Goal: Task Accomplishment & Management: Use online tool/utility

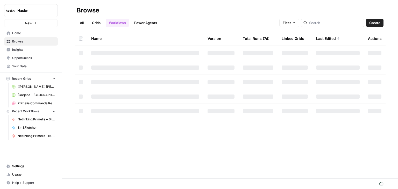
click at [96, 23] on link "Grids" at bounding box center [96, 23] width 15 height 8
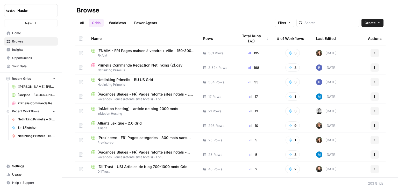
click at [120, 81] on span "Netlinking Primelis - BU US Grid" at bounding box center [125, 79] width 56 height 5
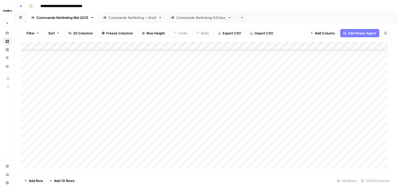
scroll to position [4134, 0]
click at [126, 20] on link "Commande Netlinking + Brief" at bounding box center [132, 17] width 68 height 10
click at [62, 20] on link "Commande Netlinking Mai 2025" at bounding box center [62, 17] width 72 height 10
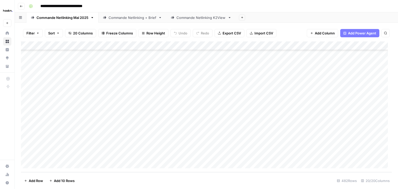
click at [50, 154] on div "Add Column" at bounding box center [206, 106] width 371 height 131
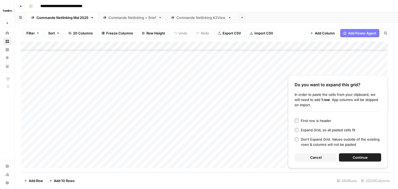
click at [366, 158] on span "Continue" at bounding box center [359, 157] width 15 height 5
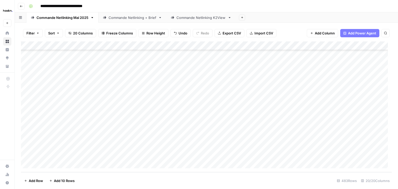
click at [140, 148] on div "Add Column" at bounding box center [206, 106] width 371 height 131
click at [221, 143] on div "Add Column" at bounding box center [206, 106] width 371 height 131
click at [226, 146] on div "Add Column" at bounding box center [206, 106] width 371 height 131
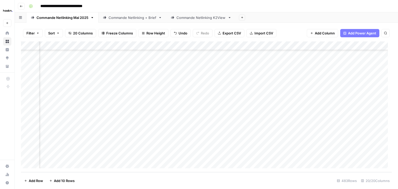
click at [293, 147] on div "Add Column" at bounding box center [206, 106] width 371 height 131
click at [303, 155] on div "Add Column" at bounding box center [206, 106] width 371 height 131
click at [326, 10] on div "**********" at bounding box center [210, 6] width 366 height 8
click at [186, 180] on footer "Add Row Add 10 Rows 483 Rows 20/20 Columns" at bounding box center [206, 180] width 371 height 17
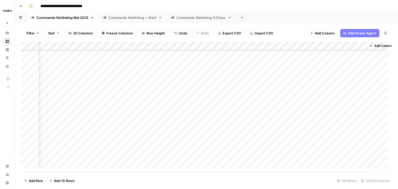
scroll to position [4143, 592]
click at [233, 147] on div "Add Column" at bounding box center [206, 106] width 371 height 131
click at [302, 155] on div "Add Column" at bounding box center [206, 106] width 371 height 131
click at [341, 149] on div "Add Column" at bounding box center [206, 106] width 371 height 131
click at [258, 149] on div "Add Column" at bounding box center [206, 106] width 371 height 131
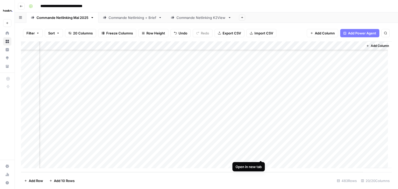
click at [260, 156] on div "Add Column" at bounding box center [206, 106] width 371 height 131
click at [323, 146] on div "Add Column" at bounding box center [206, 106] width 371 height 131
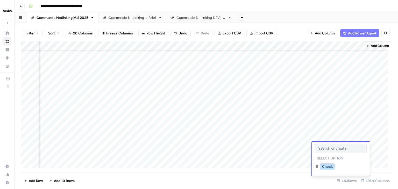
click at [328, 166] on button "Check" at bounding box center [327, 166] width 15 height 6
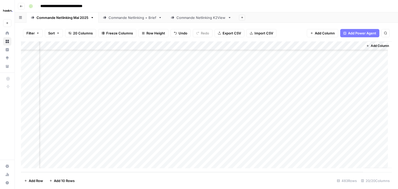
click at [322, 155] on div "Add Column" at bounding box center [206, 106] width 371 height 131
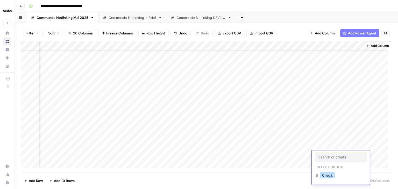
click at [329, 176] on button "Check" at bounding box center [327, 175] width 15 height 6
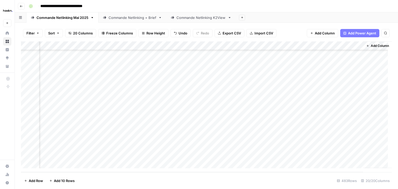
click at [243, 147] on div "Add Column" at bounding box center [206, 106] width 371 height 131
click at [289, 156] on div "Add Column" at bounding box center [206, 106] width 371 height 131
click at [23, 5] on icon "button" at bounding box center [21, 6] width 3 height 3
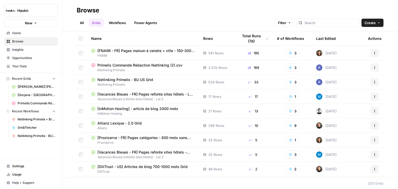
click at [24, 34] on span "Home" at bounding box center [33, 33] width 43 height 5
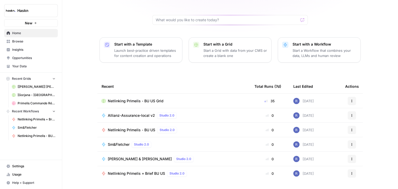
scroll to position [49, 0]
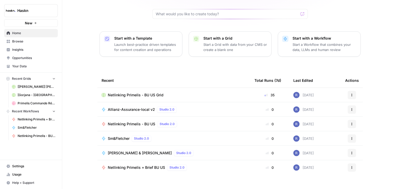
click at [28, 43] on span "Browse" at bounding box center [33, 41] width 43 height 5
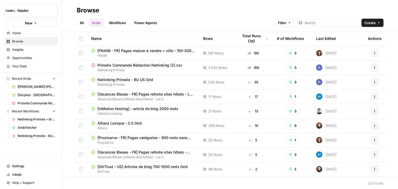
click at [120, 29] on header "Browse All Grids Workflows Power Agents Filter Create" at bounding box center [230, 15] width 336 height 31
click at [201, 22] on div "All Grids Workflows Power Agents Filter Create" at bounding box center [230, 21] width 307 height 12
click at [122, 23] on link "Workflows" at bounding box center [117, 23] width 23 height 8
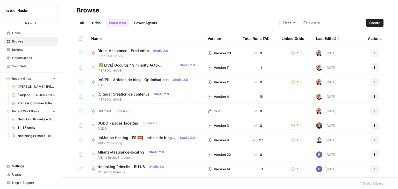
click at [128, 51] on span "Direct Assurance - Prod édito" at bounding box center [122, 50] width 51 height 5
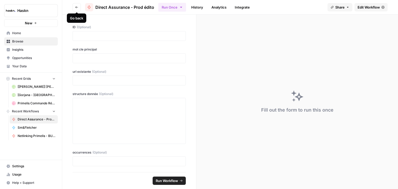
click at [79, 7] on button "Go back" at bounding box center [77, 7] width 8 height 8
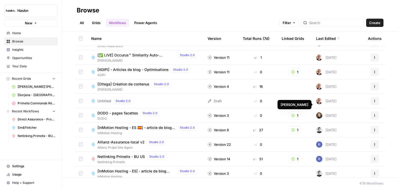
scroll to position [10, 0]
click at [137, 85] on span "[Oltega] Création de contenus" at bounding box center [123, 83] width 52 height 5
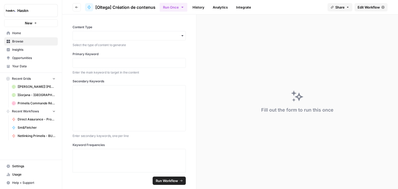
click at [182, 35] on icon "button" at bounding box center [183, 35] width 2 height 1
click at [374, 6] on span "Edit Workflow" at bounding box center [368, 7] width 22 height 5
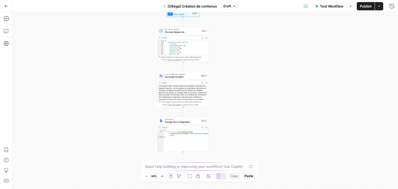
drag, startPoint x: 300, startPoint y: 58, endPoint x: 274, endPoint y: 38, distance: 32.8
click at [274, 38] on div "Workflow Set Inputs Inputs Run Code · Python Process Keywords Step 1 Output Exp…" at bounding box center [204, 100] width 385 height 177
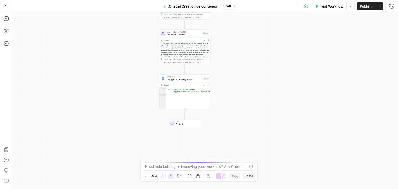
drag, startPoint x: 251, startPoint y: 65, endPoint x: 252, endPoint y: 23, distance: 42.0
click at [252, 23] on div "Workflow Set Inputs Inputs Run Code · Python Process Keywords Step 1 Output Exp…" at bounding box center [204, 100] width 385 height 177
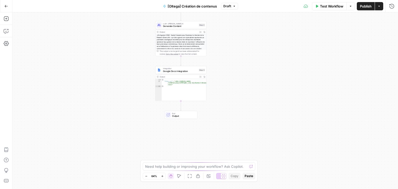
click at [247, 58] on div "Workflow Set Inputs Inputs Run Code · Python Process Keywords Step 1 Output Exp…" at bounding box center [204, 100] width 385 height 177
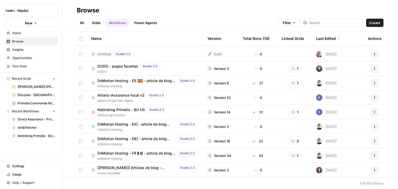
scroll to position [56, 0]
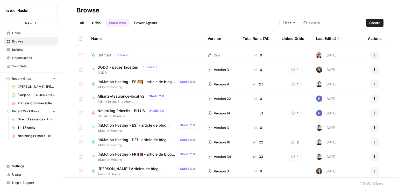
click at [137, 96] on span "Allianz-Assurance-local v2" at bounding box center [120, 96] width 47 height 5
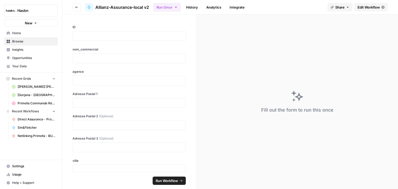
click at [370, 7] on span "Edit Workflow" at bounding box center [368, 7] width 22 height 5
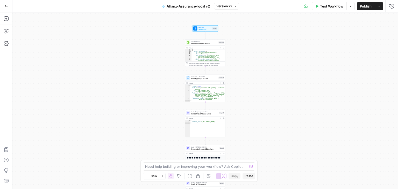
click at [172, 55] on div "Workflow Set Inputs Inputs Google Search Perform Google Search Step 26 Output E…" at bounding box center [204, 100] width 385 height 177
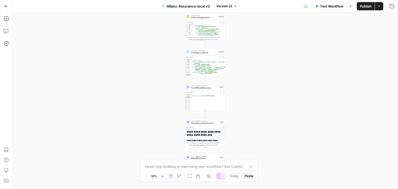
click at [298, 41] on div "Workflow Set Inputs Inputs Google Search Perform Google Search Step 26 Output E…" at bounding box center [204, 100] width 385 height 177
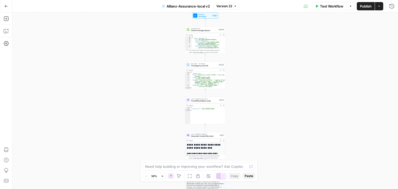
click at [298, 40] on div "Workflow Set Inputs Inputs Google Search Perform Google Search Step 26 Output E…" at bounding box center [204, 100] width 385 height 177
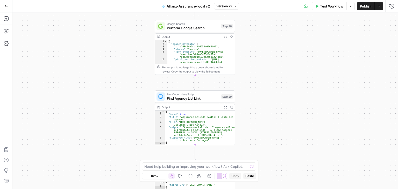
drag, startPoint x: 266, startPoint y: 54, endPoint x: 316, endPoint y: 46, distance: 51.0
click at [316, 46] on div "Workflow Set Inputs Inputs Google Search Perform Google Search Step 26 Output E…" at bounding box center [204, 100] width 385 height 177
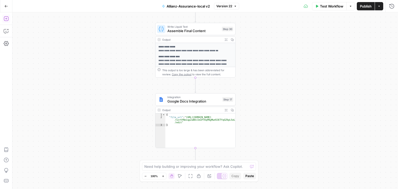
click at [5, 20] on icon "button" at bounding box center [6, 18] width 5 height 5
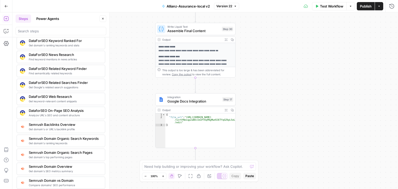
scroll to position [673, 0]
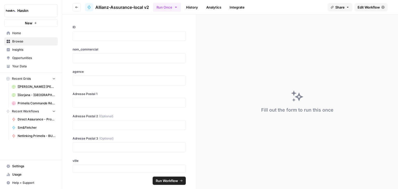
click at [74, 8] on button "Go back" at bounding box center [77, 7] width 8 height 8
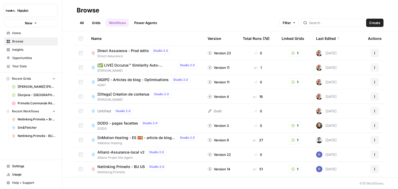
click at [23, 167] on span "Settings" at bounding box center [33, 166] width 43 height 5
click at [341, 23] on input "search" at bounding box center [335, 22] width 53 height 5
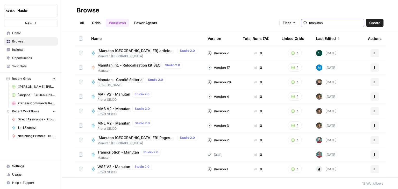
type input "manutan"
click at [133, 66] on span "Manutan Int. - Relocalisation kit SEO" at bounding box center [128, 65] width 63 height 5
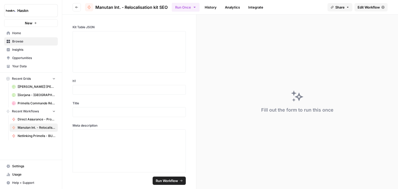
click at [373, 9] on span "Edit Workflow" at bounding box center [368, 7] width 22 height 5
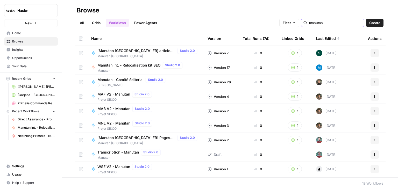
drag, startPoint x: 335, startPoint y: 25, endPoint x: 317, endPoint y: 26, distance: 18.1
click at [317, 26] on div "manutan" at bounding box center [332, 23] width 63 height 8
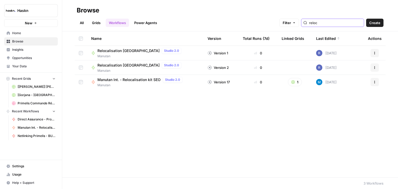
type input "reloc"
click at [129, 49] on span "Relocalisation [GEOGRAPHIC_DATA]" at bounding box center [128, 50] width 62 height 5
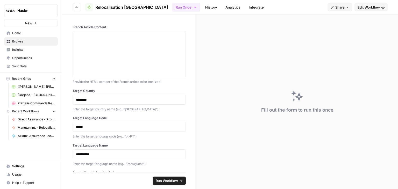
click at [375, 7] on span "Edit Workflow" at bounding box center [368, 7] width 22 height 5
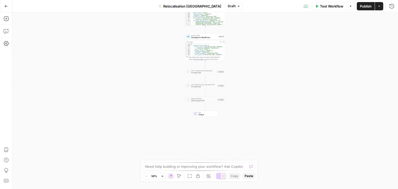
click at [274, 74] on div "Workflow Set Inputs Inputs LLM · Claude Sonnet 4 Analyze French Article Step 13…" at bounding box center [204, 100] width 385 height 177
click at [266, 55] on div "Workflow Set Inputs Inputs LLM · Claude Sonnet 4 Analyze French Article Step 13…" at bounding box center [204, 100] width 385 height 177
click at [257, 58] on div "Workflow Set Inputs Inputs LLM · Claude Sonnet 4 Analyze French Article Step 13…" at bounding box center [204, 100] width 385 height 177
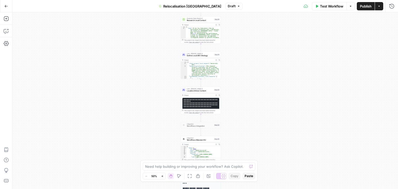
click at [258, 61] on div "Workflow Set Inputs Inputs LLM · Claude Sonnet 4 Analyze French Article Step 13…" at bounding box center [204, 100] width 385 height 177
click at [255, 95] on div "Workflow Set Inputs Inputs LLM · Claude Sonnet 4 Analyze French Article Step 13…" at bounding box center [204, 100] width 385 height 177
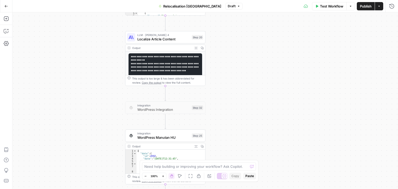
drag, startPoint x: 221, startPoint y: 71, endPoint x: 235, endPoint y: 26, distance: 47.3
click at [235, 26] on div "Workflow Set Inputs Inputs LLM · Claude Sonnet 4 Analyze French Article Step 13…" at bounding box center [204, 100] width 385 height 177
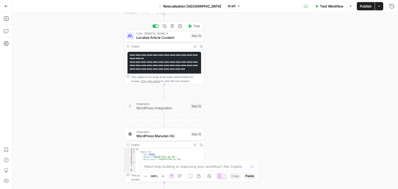
click at [158, 39] on span "Localize Article Content" at bounding box center [162, 37] width 52 height 5
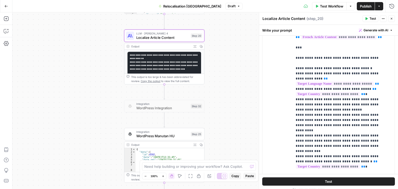
scroll to position [181, 0]
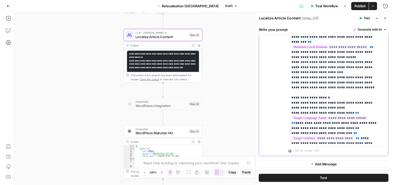
scroll to position [156, 0]
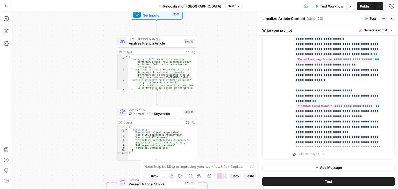
drag, startPoint x: 234, startPoint y: 54, endPoint x: 226, endPoint y: 47, distance: 10.3
click at [226, 47] on div "Workflow Set Inputs Inputs LLM · Claude Sonnet 4 Analyze French Article Step 13…" at bounding box center [204, 100] width 385 height 177
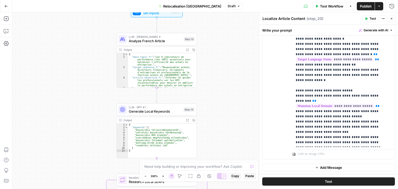
click at [334, 6] on span "Test Workflow" at bounding box center [331, 6] width 23 height 5
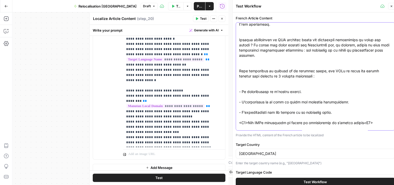
scroll to position [0, 0]
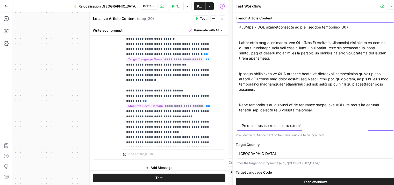
paste textarea "H1 : [SÉRIE] Sécurité au travail : le guide complet pour votre entreprise À l’è…"
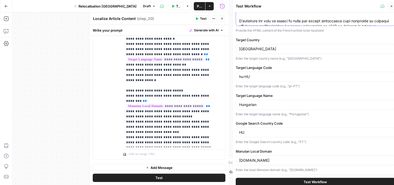
scroll to position [4, 0]
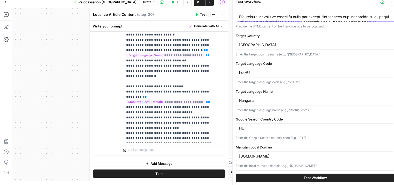
type textarea "H1 : [SÉRIE] Sécurité au travail : le guide complet pour votre entreprise À l’è…"
click at [342, 177] on button "Test Workflow" at bounding box center [315, 177] width 159 height 8
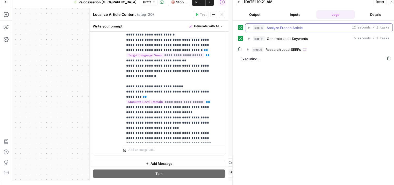
click at [246, 27] on button "step_13 Analyze French Article 12 seconds / 1 tasks" at bounding box center [318, 28] width 147 height 8
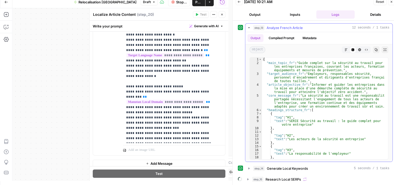
click at [246, 27] on button "step_13 Analyze French Article 12 seconds / 1 tasks" at bounding box center [318, 28] width 147 height 8
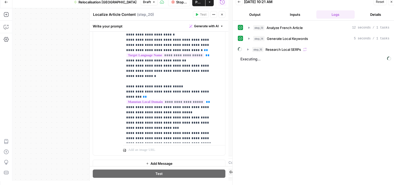
click at [224, 16] on button "Close" at bounding box center [222, 14] width 7 height 7
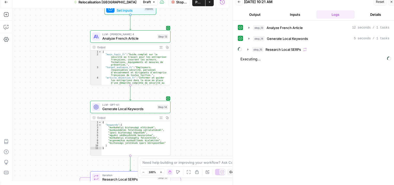
drag, startPoint x: 216, startPoint y: 58, endPoint x: 189, endPoint y: 47, distance: 28.8
click at [189, 47] on div "Workflow Set Inputs Inputs LLM · [PERSON_NAME] 4 Analyze French Article Step 13…" at bounding box center [120, 94] width 216 height 172
click at [249, 40] on icon "button" at bounding box center [249, 39] width 4 height 4
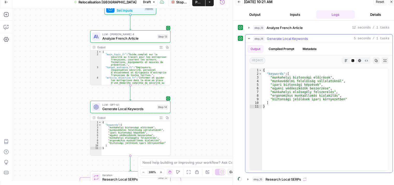
click at [249, 40] on icon "button" at bounding box center [249, 39] width 4 height 4
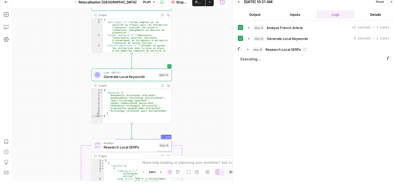
drag, startPoint x: 216, startPoint y: 83, endPoint x: 212, endPoint y: 48, distance: 35.3
click at [212, 48] on div "Workflow Set Inputs Inputs LLM · [PERSON_NAME] 4 Analyze French Article Step 13…" at bounding box center [120, 94] width 216 height 172
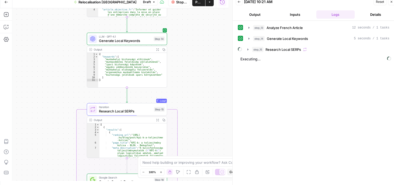
drag, startPoint x: 203, startPoint y: 100, endPoint x: 203, endPoint y: 76, distance: 23.8
click at [203, 76] on div "Workflow Set Inputs Inputs LLM · [PERSON_NAME] 4 Analyze French Article Step 13…" at bounding box center [120, 94] width 216 height 172
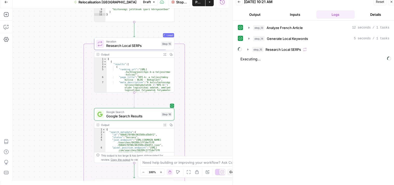
drag, startPoint x: 196, startPoint y: 92, endPoint x: 204, endPoint y: 74, distance: 20.2
click at [204, 75] on div "Workflow Set Inputs Inputs LLM · [PERSON_NAME] 4 Analyze French Article Step 13…" at bounding box center [120, 94] width 216 height 172
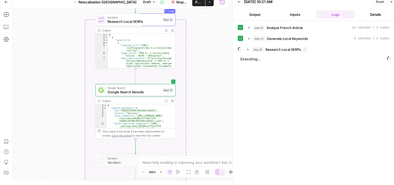
drag, startPoint x: 206, startPoint y: 110, endPoint x: 206, endPoint y: 93, distance: 16.3
click at [206, 94] on div "Workflow Set Inputs Inputs LLM · [PERSON_NAME] 4 Analyze French Article Step 13…" at bounding box center [120, 94] width 216 height 172
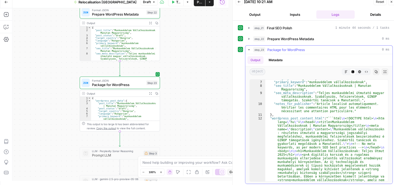
scroll to position [23, 0]
click at [344, 72] on button "Markdown" at bounding box center [346, 71] width 7 height 7
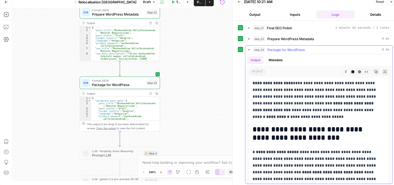
scroll to position [182, 0]
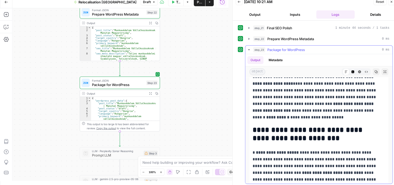
click at [351, 70] on icon "button" at bounding box center [352, 71] width 3 height 3
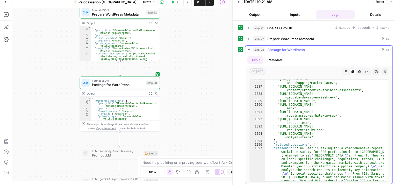
scroll to position [8305, 0]
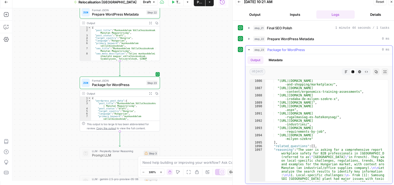
click at [248, 48] on icon "button" at bounding box center [249, 50] width 4 height 4
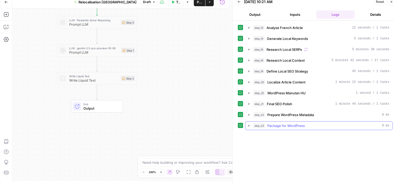
click at [248, 125] on icon "button" at bounding box center [249, 126] width 4 height 4
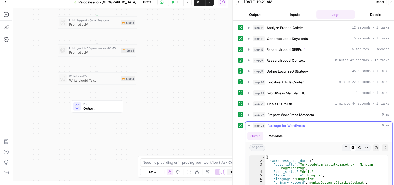
scroll to position [76, 0]
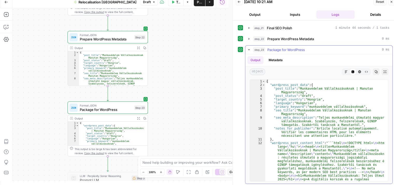
type textarea "**********"
drag, startPoint x: 299, startPoint y: 88, endPoint x: 300, endPoint y: 91, distance: 3.1
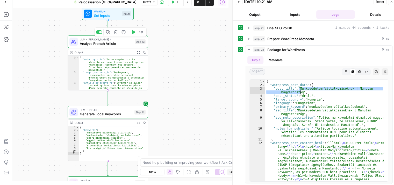
click at [90, 44] on span "Analyze French Article" at bounding box center [106, 43] width 53 height 5
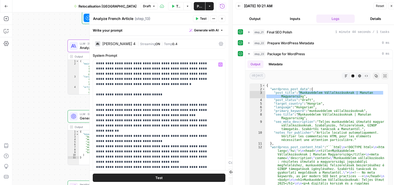
scroll to position [0, 0]
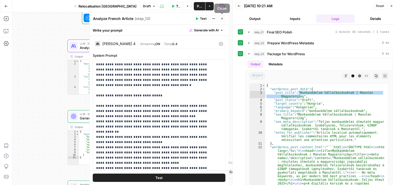
click at [222, 19] on icon "button" at bounding box center [222, 19] width 2 height 2
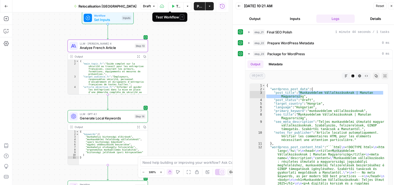
click at [176, 5] on span "Test Workflow" at bounding box center [178, 6] width 4 height 5
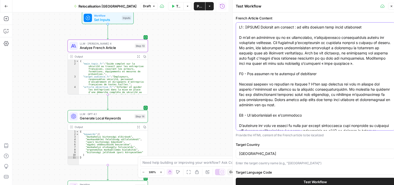
drag, startPoint x: 261, startPoint y: 28, endPoint x: 365, endPoint y: 26, distance: 104.1
drag, startPoint x: 360, startPoint y: 27, endPoint x: 259, endPoint y: 25, distance: 101.0
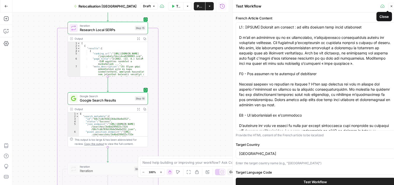
click at [392, 5] on icon "button" at bounding box center [391, 6] width 3 height 3
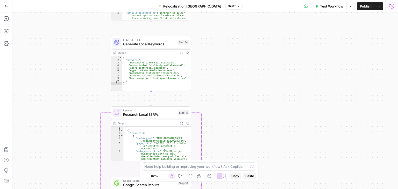
drag, startPoint x: 197, startPoint y: 56, endPoint x: 215, endPoint y: -11, distance: 68.5
click at [215, 0] on html "Haskn New Home Browse Insights Opportunities Your Data Recent Grids [Courtney] …" at bounding box center [199, 94] width 398 height 189
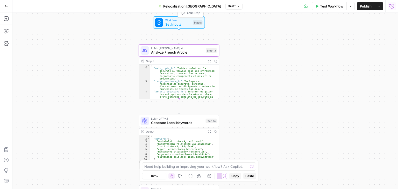
click at [178, 27] on span "Set Inputs" at bounding box center [178, 24] width 26 height 5
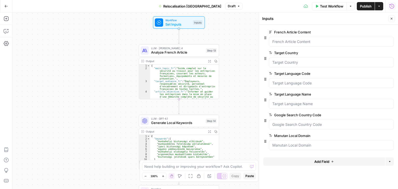
click at [391, 19] on icon "button" at bounding box center [391, 18] width 3 height 3
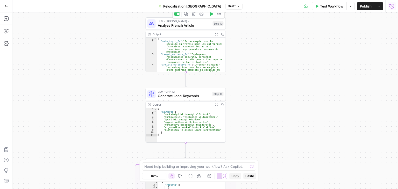
click at [164, 26] on span "Analyze French Article" at bounding box center [184, 25] width 53 height 5
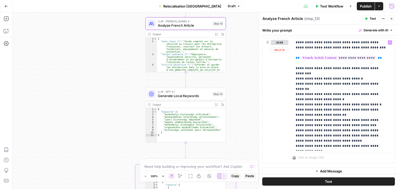
scroll to position [248, 0]
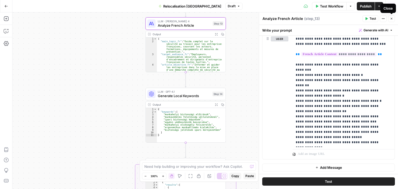
click at [394, 18] on button "Close" at bounding box center [391, 18] width 7 height 7
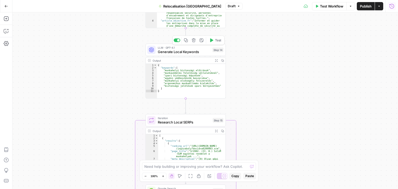
click at [164, 53] on span "Generate Local Keywords" at bounding box center [184, 51] width 53 height 5
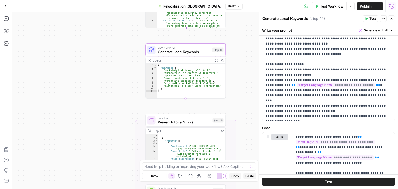
scroll to position [197, 0]
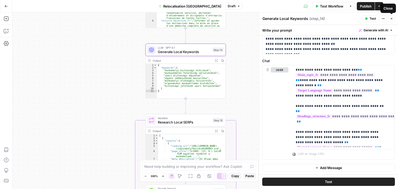
click at [392, 18] on icon "button" at bounding box center [391, 18] width 3 height 3
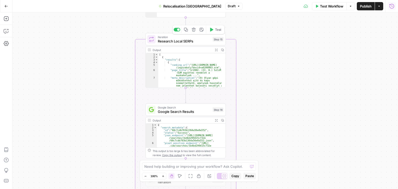
click at [172, 42] on span "Research Local SERPs" at bounding box center [184, 41] width 53 height 5
click at [392, 19] on icon "button" at bounding box center [391, 19] width 2 height 2
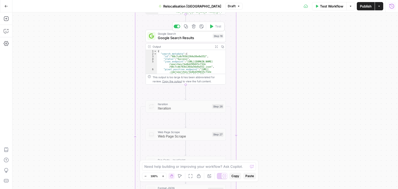
click at [169, 38] on span "Google Search Results" at bounding box center [184, 37] width 53 height 5
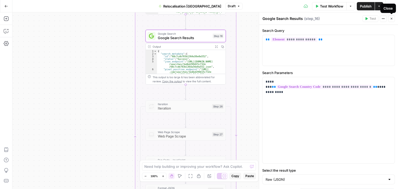
click at [392, 17] on icon "button" at bounding box center [391, 18] width 3 height 3
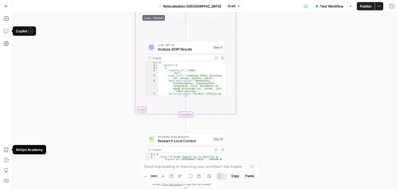
click at [8, 34] on button "Copilot" at bounding box center [6, 31] width 8 height 8
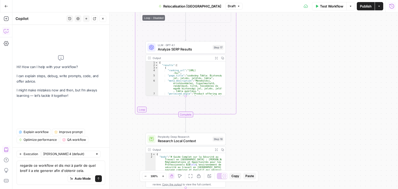
type textarea "regarde ce workflow et dis moi à partir de quel breif il a ete generer afin d'o…"
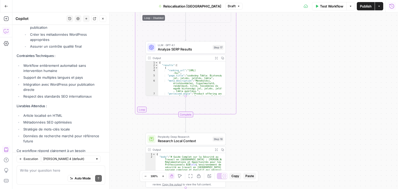
scroll to position [404, 0]
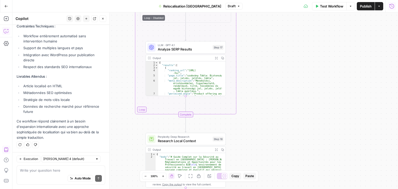
click at [37, 172] on textarea at bounding box center [61, 170] width 82 height 5
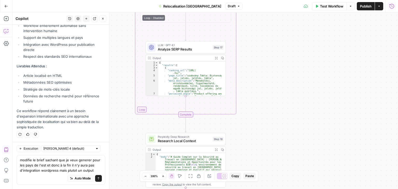
scroll to position [420, 0]
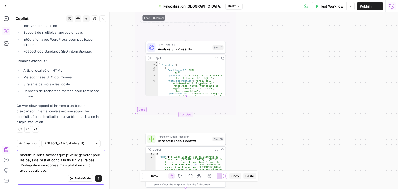
click at [37, 166] on textarea "modifie le brief sachant que je veux generer pour les pays de l'est et donc à l…" at bounding box center [61, 163] width 82 height 21
click at [60, 173] on div "Auto Mode Send" at bounding box center [61, 178] width 82 height 11
click at [59, 172] on textarea "modifie le brief sachant que je veux generer pour les pays de l'est et donc à l…" at bounding box center [61, 163] width 82 height 21
paste textarea "### **Processus de travail** - Partir du contenu français pour relocaliser vers…"
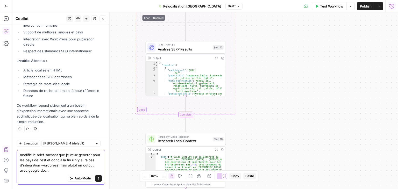
type textarea "modifie le brief sachant que je veux generer pour les pays de l'est et donc à l…"
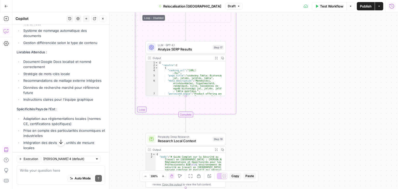
scroll to position [1125, 0]
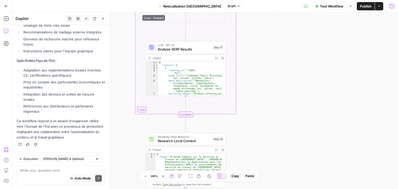
drag, startPoint x: 15, startPoint y: 71, endPoint x: 41, endPoint y: 112, distance: 49.2
copy div "Brief Révisé du Workflow Objectif Principal : Créer un système automatisé de lo…"
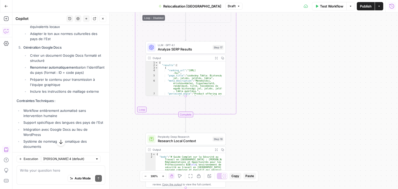
scroll to position [956, 0]
click at [101, 20] on button "Close" at bounding box center [102, 18] width 7 height 7
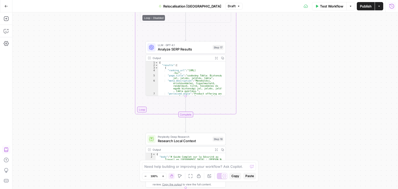
click at [4, 3] on button "Go Back" at bounding box center [6, 6] width 9 height 9
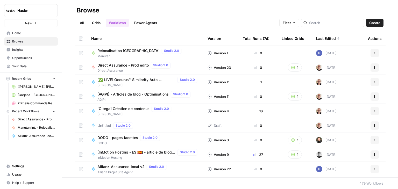
click at [127, 49] on span "Relocalisation Hongrie" at bounding box center [128, 50] width 62 height 5
click at [377, 24] on span "Create" at bounding box center [374, 22] width 11 height 5
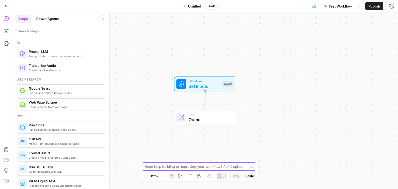
click at [201, 167] on textarea at bounding box center [196, 166] width 104 height 5
paste textarea "Lorem Ipsumd si Ametcons Adipisci Elitseddo : Eiusm te incidid utlaboreet do ma…"
type textarea "Lorem Ipsumd si Ametcons Adipisci Elitseddo : Eiusm te incidid utlaboreet do ma…"
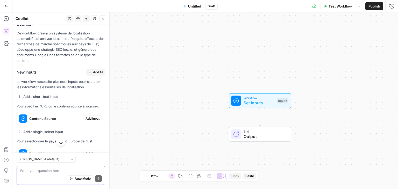
scroll to position [670, 0]
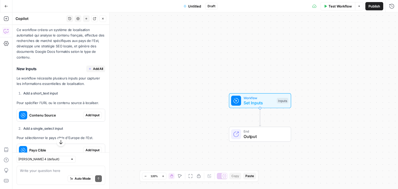
click at [94, 71] on span "Add All" at bounding box center [98, 69] width 10 height 5
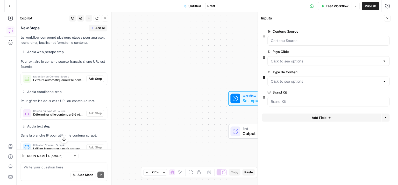
scroll to position [859, 0]
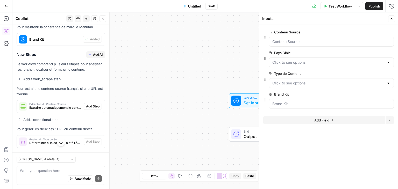
click at [88, 58] on button "Add All" at bounding box center [95, 54] width 19 height 7
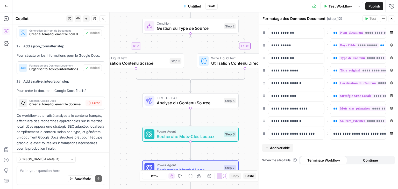
scroll to position [1326, 0]
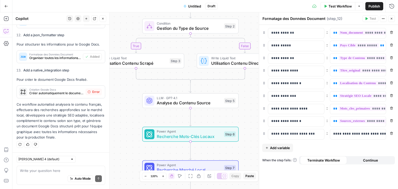
click at [79, 93] on span "Créer automatiquement le document Google Docs avec le contenu localisé et forma…" at bounding box center [56, 93] width 54 height 5
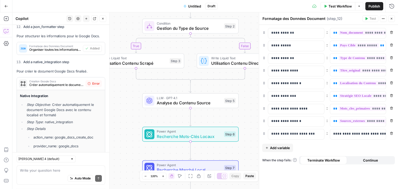
click at [79, 87] on span "Créer automatiquement le document Google Docs avec le contenu localisé et forma…" at bounding box center [56, 85] width 54 height 5
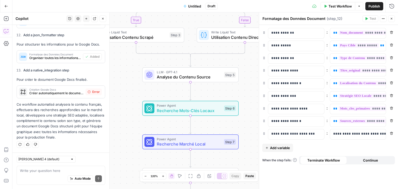
click at [394, 19] on button "Close" at bounding box center [391, 18] width 7 height 7
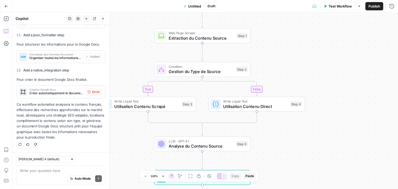
drag, startPoint x: 314, startPoint y: 57, endPoint x: 337, endPoint y: 58, distance: 23.1
click at [336, 57] on div "true false Workflow Set Inputs Inputs Web Page Scrape Extraction du Contenu Sou…" at bounding box center [204, 100] width 385 height 177
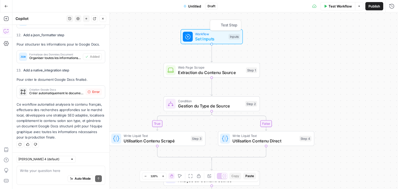
click at [205, 44] on div "Workflow Set Inputs Inputs Test Step" at bounding box center [211, 36] width 62 height 15
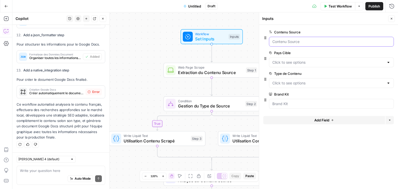
click at [302, 42] on Source "Contenu Source" at bounding box center [331, 41] width 118 height 5
click at [305, 63] on Cible "Pays Cible" at bounding box center [328, 62] width 112 height 5
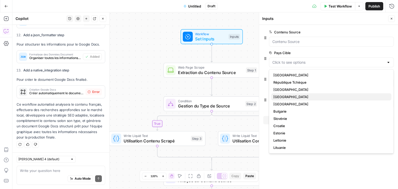
click at [289, 95] on span "[GEOGRAPHIC_DATA]" at bounding box center [330, 96] width 114 height 5
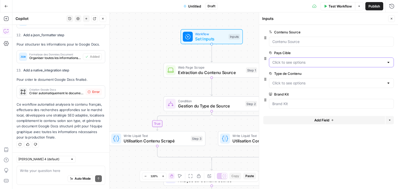
click at [321, 63] on Cible "Pays Cible" at bounding box center [328, 62] width 112 height 5
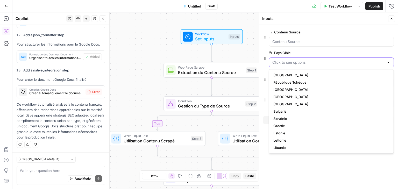
click at [321, 63] on Cible "Pays Cible" at bounding box center [328, 62] width 112 height 5
drag, startPoint x: 388, startPoint y: 63, endPoint x: 352, endPoint y: 63, distance: 36.8
click at [388, 63] on div at bounding box center [388, 62] width 4 height 5
click at [140, 60] on div "true false Workflow Set Inputs Inputs Web Page Scrape Extraction du Contenu Sou…" at bounding box center [204, 100] width 385 height 177
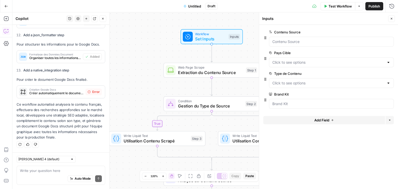
click at [325, 79] on div at bounding box center [331, 83] width 125 height 10
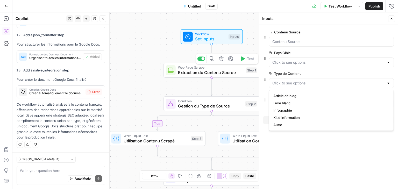
click at [137, 55] on div "true false Workflow Set Inputs Inputs Web Page Scrape Extraction du Contenu Sou…" at bounding box center [204, 100] width 385 height 177
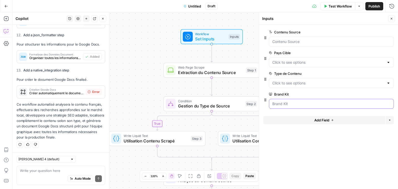
click at [335, 106] on Kit "Brand Kit" at bounding box center [331, 103] width 118 height 5
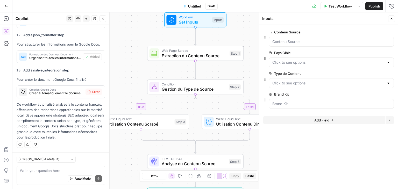
drag, startPoint x: 146, startPoint y: 52, endPoint x: 130, endPoint y: 35, distance: 23.4
click at [130, 35] on div "true false Workflow Set Inputs Inputs Web Page Scrape Extraction du Contenu Sou…" at bounding box center [204, 100] width 385 height 177
click at [103, 20] on icon "button" at bounding box center [102, 18] width 3 height 3
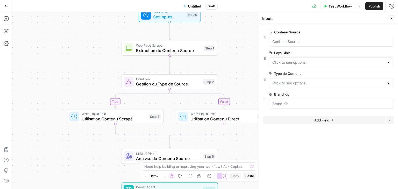
drag, startPoint x: 108, startPoint y: 31, endPoint x: 83, endPoint y: 26, distance: 26.2
click at [83, 26] on div "true false Workflow Set Inputs Inputs Web Page Scrape Extraction du Contenu Sou…" at bounding box center [204, 100] width 385 height 177
click at [393, 20] on icon "button" at bounding box center [391, 18] width 3 height 3
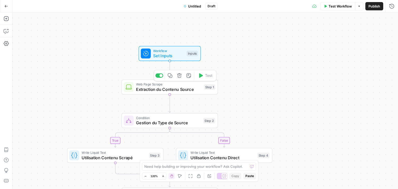
click at [164, 84] on span "Web Page Scrape" at bounding box center [168, 84] width 65 height 5
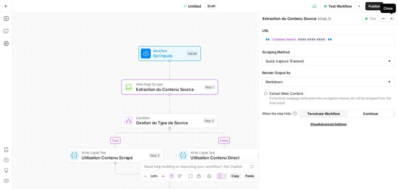
click at [392, 17] on icon "button" at bounding box center [391, 18] width 3 height 3
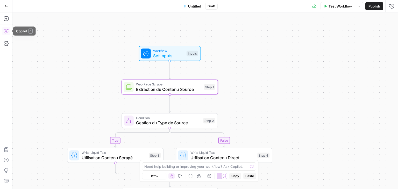
click at [7, 32] on icon "button" at bounding box center [6, 31] width 4 height 4
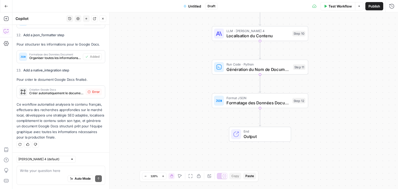
click at [43, 176] on div "Auto Mode Send" at bounding box center [61, 178] width 82 height 11
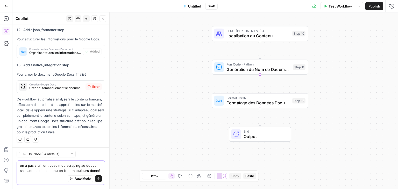
scroll to position [1336, 0]
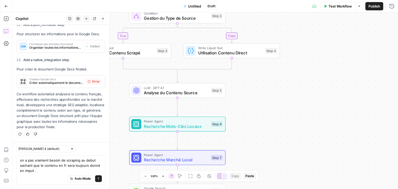
drag, startPoint x: 348, startPoint y: 115, endPoint x: 263, endPoint y: 133, distance: 86.3
click at [263, 133] on div "true false Workflow Set Inputs Inputs Web Page Scrape Extraction du Contenu Sou…" at bounding box center [204, 100] width 385 height 177
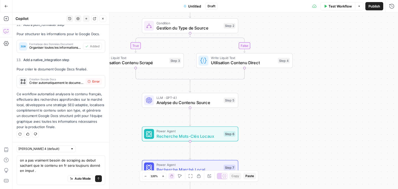
drag, startPoint x: 273, startPoint y: 127, endPoint x: 299, endPoint y: 120, distance: 27.1
click at [288, 136] on div "true false Workflow Set Inputs Inputs Web Page Scrape Extraction du Contenu Sou…" at bounding box center [204, 100] width 385 height 177
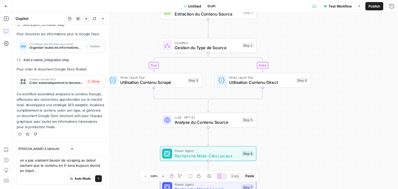
drag, startPoint x: 285, startPoint y: 75, endPoint x: 302, endPoint y: 29, distance: 48.9
click at [302, 29] on div "true false Workflow Set Inputs Inputs Web Page Scrape Extraction du Contenu Sou…" at bounding box center [204, 100] width 385 height 177
click at [54, 172] on textarea "on a pas vraiment besoin de scraping au debut sachant que le contenu en fr sera…" at bounding box center [61, 166] width 82 height 16
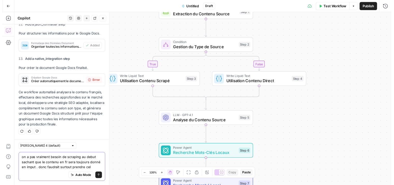
scroll to position [1341, 0]
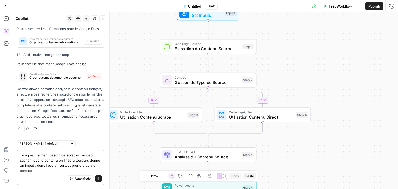
type textarea "on a pas vraiment besoin de scraping au debut sachant que le contenu en fr sera…"
click at [335, 9] on span "Test Workflow" at bounding box center [339, 6] width 23 height 5
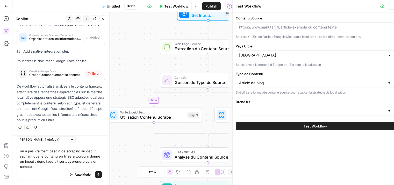
scroll to position [1345, 0]
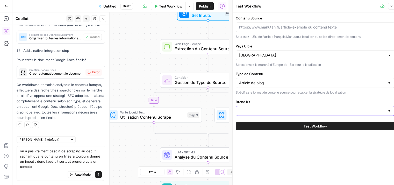
click at [294, 110] on input "Brand Kit" at bounding box center [312, 110] width 146 height 5
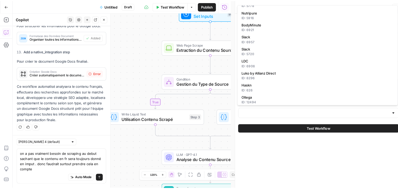
scroll to position [57, 0]
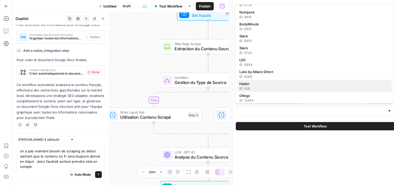
click at [253, 88] on div "ID: 626" at bounding box center [314, 88] width 150 height 5
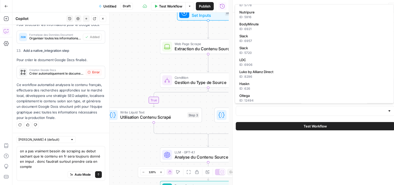
type input "Haskn"
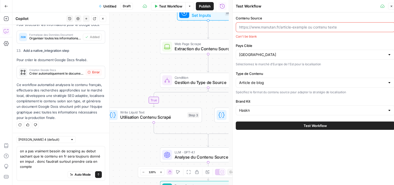
click at [280, 28] on input "Contenu Source" at bounding box center [315, 27] width 152 height 5
click at [130, 47] on div "true false Workflow Set Inputs Inputs Web Page Scrape Extraction du Contenu Sou…" at bounding box center [120, 98] width 216 height 172
click at [390, 6] on icon "button" at bounding box center [391, 6] width 3 height 3
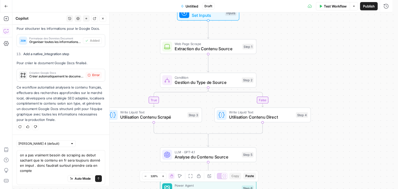
scroll to position [1341, 0]
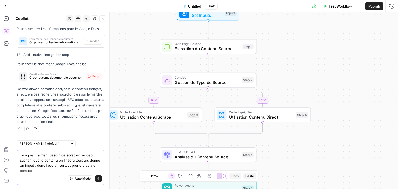
click at [52, 171] on textarea "on a pas vraiment besoin de scraping au debut sachant que le contenu en fr sera…" at bounding box center [61, 163] width 82 height 21
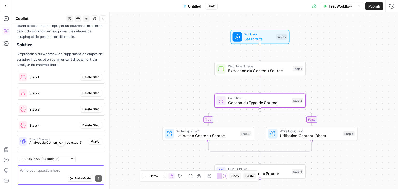
scroll to position [1465, 0]
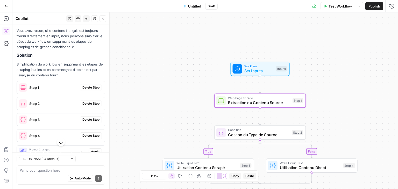
click at [94, 90] on span "Delete Step" at bounding box center [90, 87] width 17 height 5
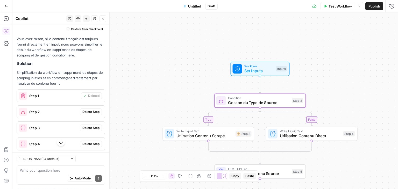
click at [85, 114] on span "Delete Step" at bounding box center [90, 112] width 17 height 5
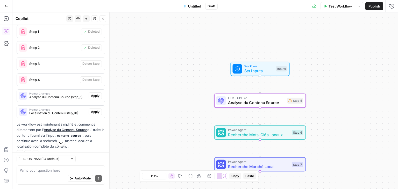
scroll to position [1529, 0]
click at [95, 98] on span "Apply" at bounding box center [95, 95] width 9 height 5
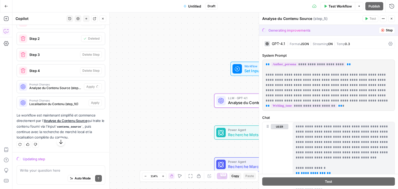
scroll to position [1512, 0]
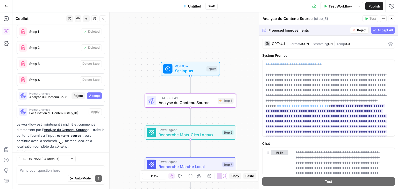
click at [95, 98] on span "Accept" at bounding box center [94, 95] width 11 height 5
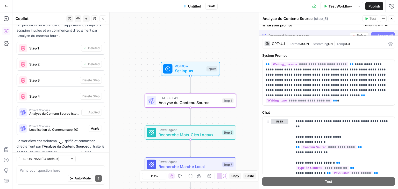
scroll to position [1529, 0]
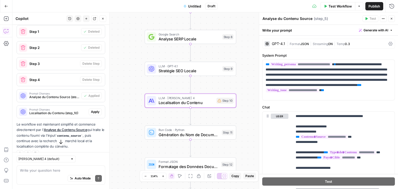
click at [92, 114] on span "Apply" at bounding box center [95, 112] width 9 height 5
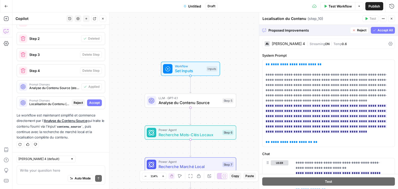
click at [90, 100] on button "Accept" at bounding box center [94, 102] width 15 height 7
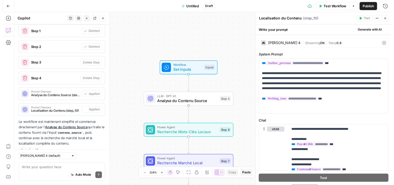
scroll to position [1545, 0]
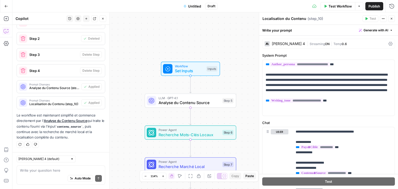
click at [104, 19] on icon "button" at bounding box center [102, 18] width 3 height 3
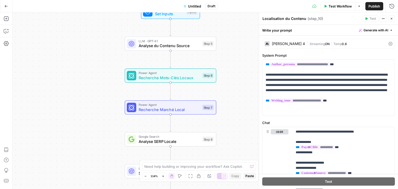
click at [335, 5] on span "Test Workflow" at bounding box center [339, 6] width 23 height 5
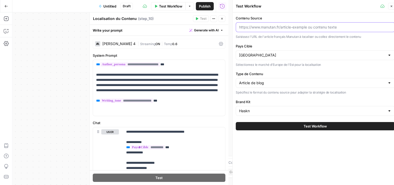
click at [289, 25] on input "Contenu Source" at bounding box center [315, 27] width 152 height 5
type input "g"
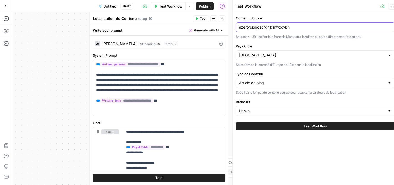
paste input "azertyuiopqsdfghjklmwxcvbn"
paste input "azertyuiopqsdfghjklmwxcvbnazertyuiopqsdfghjklmwxcvbn"
paste input "azertyuiopqsdfghjklmwxcvbnazertyuiopqsdfghjklmwxcvbnazertyuiopqsdfghjklmwxcvbna…"
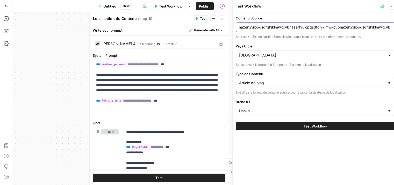
paste input "azertyuiopqsdfghjklmwxcvbnazertyuiopqsdfghjklmwxcvbnazertyuiopqsdfghjklmwxcvbna…"
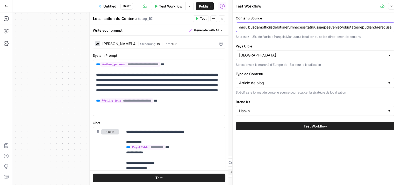
scroll to position [0, 3072]
paste input "azertyuiopqsdfghjklmwxcvbnazertyuiopqsdfghjklmwxcvbnazertyuiopqsdfghjklmwxcvbna…"
type input "azertyuiopqsdfghjklmwxcvbnazertyuiopqsdfghjklmwxcvbnazertyuiopqsdfghjklmwxcvbna…"
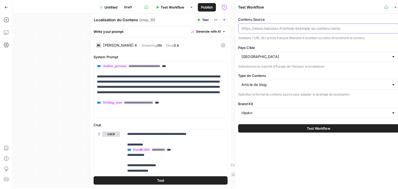
scroll to position [0, 0]
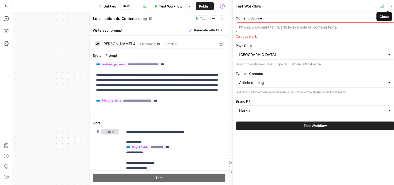
click at [391, 7] on icon "button" at bounding box center [391, 6] width 3 height 3
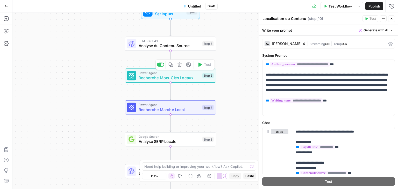
click at [148, 81] on div "Power Agent Recherche Mots-Clés Locaux Step 6 Copy step Delete step Add Note Te…" at bounding box center [170, 76] width 91 height 14
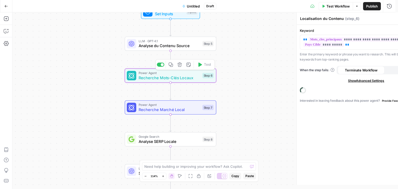
type textarea "Recherche Mots-Clés Locaux"
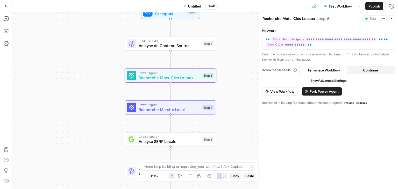
click at [284, 90] on span "View Workflow" at bounding box center [282, 91] width 24 height 5
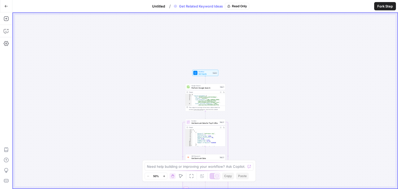
click at [285, 98] on div "Workflow Set Inputs Inputs Google Search Perform Google Search Step 1 Output Ex…" at bounding box center [205, 101] width 384 height 176
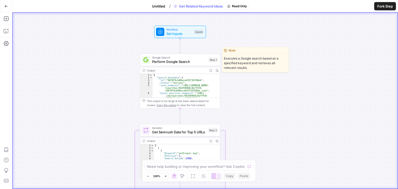
click at [172, 65] on div "Google Search Perform Google Search Step 1" at bounding box center [180, 60] width 80 height 12
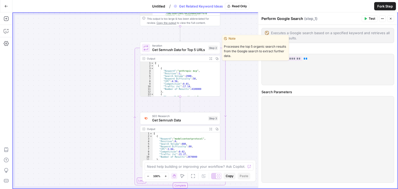
click at [169, 47] on span "Get Semrush Data for Top 5 URLs" at bounding box center [179, 49] width 54 height 5
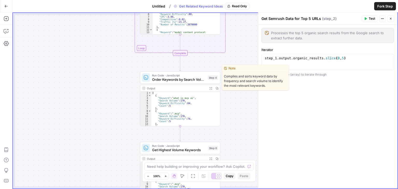
click at [189, 75] on span "Run Code · JavaScript" at bounding box center [179, 75] width 54 height 4
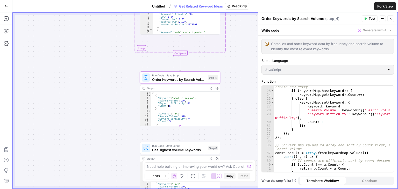
scroll to position [138, 0]
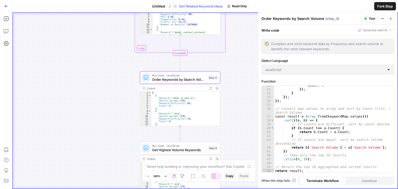
click at [385, 8] on span "Fork Step" at bounding box center [385, 6] width 16 height 5
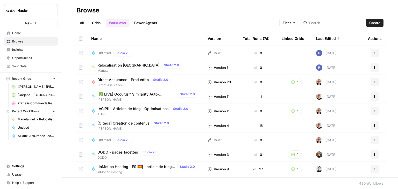
click at [109, 51] on span "Untitled" at bounding box center [104, 52] width 14 height 5
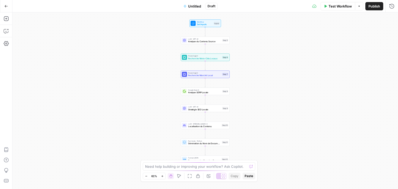
click at [257, 107] on div "Workflow Set Inputs Inputs LLM · GPT-4.1 Analyse du Contenu Source Step 5 Power…" at bounding box center [204, 100] width 385 height 177
click at [263, 100] on div "Workflow Set Inputs Inputs LLM · GPT-4.1 Analyse du Contenu Source Step 5 Power…" at bounding box center [204, 100] width 385 height 177
click at [268, 48] on div "Workflow Set Inputs Inputs LLM · GPT-4.1 Analyse du Contenu Source Step 5 Power…" at bounding box center [204, 100] width 385 height 177
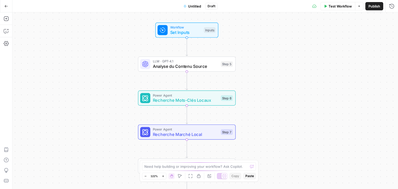
drag, startPoint x: 258, startPoint y: 63, endPoint x: 301, endPoint y: 30, distance: 54.2
click at [301, 30] on div "Workflow Set Inputs Inputs LLM · GPT-4.1 Analyse du Contenu Source Step 5 Power…" at bounding box center [204, 100] width 385 height 177
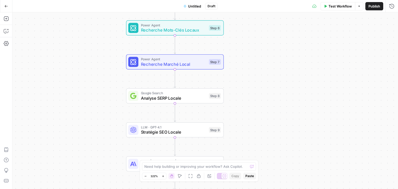
drag, startPoint x: 281, startPoint y: 66, endPoint x: 269, endPoint y: 47, distance: 21.9
click at [269, 47] on div "Workflow Set Inputs Inputs LLM · GPT-4.1 Analyse du Contenu Source Step 5 Power…" at bounding box center [204, 100] width 385 height 177
click at [153, 67] on span "Recherche Marché Local" at bounding box center [174, 64] width 66 height 6
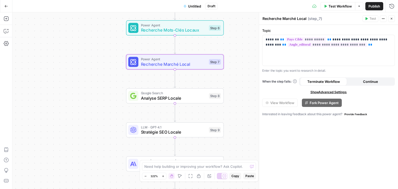
click at [393, 19] on button "Close" at bounding box center [391, 18] width 7 height 7
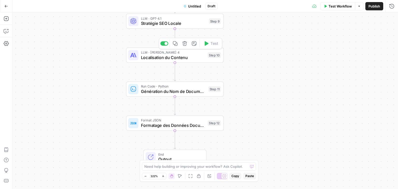
click at [144, 59] on span "Localisation du Contenu" at bounding box center [173, 57] width 64 height 6
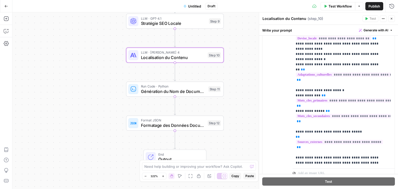
scroll to position [191, 0]
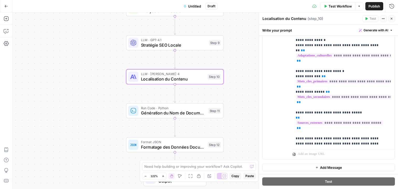
click at [389, 19] on button "Close" at bounding box center [391, 18] width 7 height 7
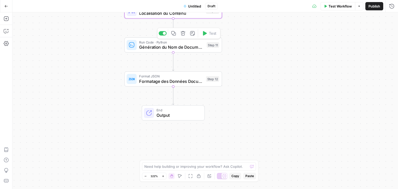
click at [155, 50] on span "Génération du Nom de Document" at bounding box center [171, 47] width 65 height 6
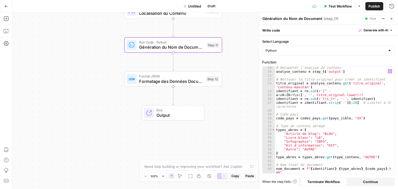
scroll to position [99, 0]
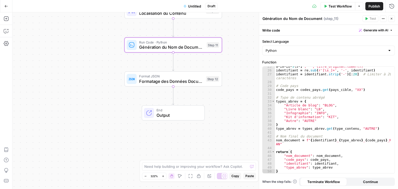
click at [393, 17] on button "Close" at bounding box center [391, 18] width 7 height 7
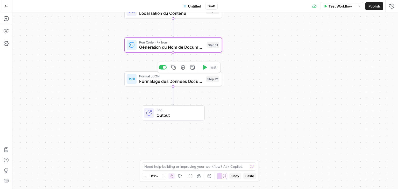
click at [150, 81] on span "Formatage des Données Document" at bounding box center [171, 81] width 64 height 6
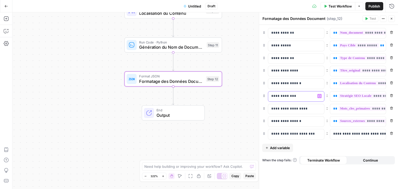
click at [294, 97] on p "**********" at bounding box center [291, 95] width 41 height 5
click at [302, 175] on div "**********" at bounding box center [328, 107] width 139 height 164
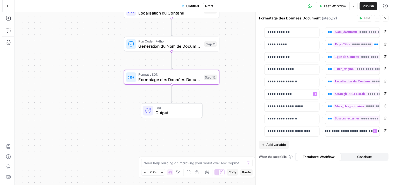
scroll to position [0, 0]
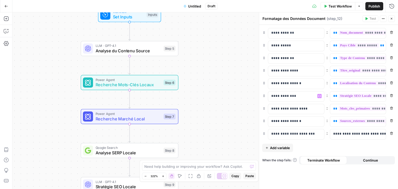
click at [342, 8] on span "Test Workflow" at bounding box center [339, 6] width 23 height 5
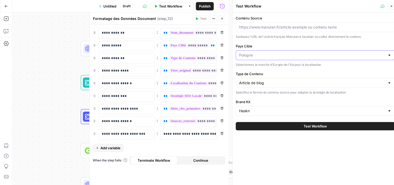
click at [267, 56] on input "Pays Cible" at bounding box center [312, 55] width 146 height 5
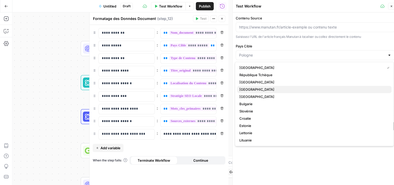
click at [256, 90] on span "[GEOGRAPHIC_DATA]" at bounding box center [313, 89] width 148 height 5
type input "[GEOGRAPHIC_DATA]"
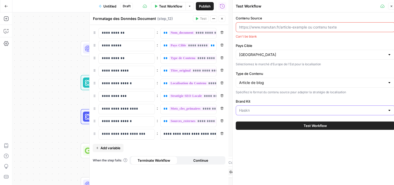
click at [267, 111] on input "Brand Kit" at bounding box center [312, 110] width 146 height 5
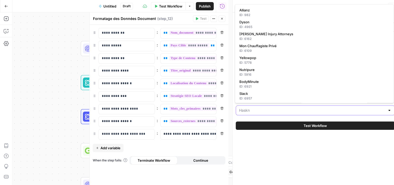
click at [267, 111] on input "Brand Kit" at bounding box center [312, 110] width 146 height 5
type input "Haskn"
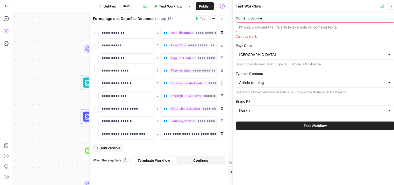
click at [4, 29] on icon "button" at bounding box center [6, 30] width 5 height 5
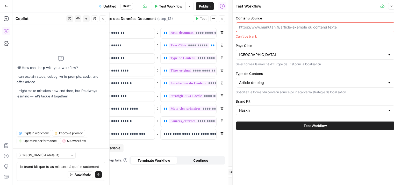
type textarea "le brand kit que tu as mis sers à quoi exactement"
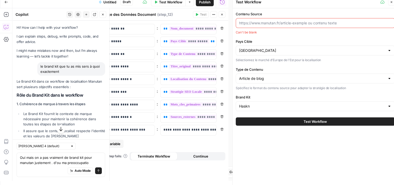
type textarea "Oui mais on a pas vraiment de brand kit pour manutan justement . d'ou ma preocc…"
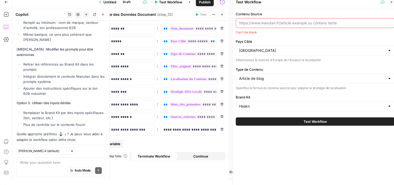
scroll to position [493, 0]
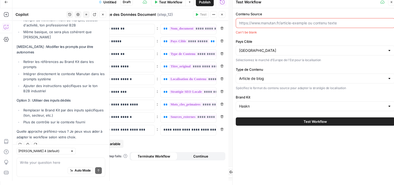
click at [42, 167] on div "Auto Mode Send" at bounding box center [61, 170] width 82 height 11
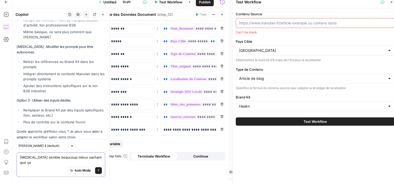
scroll to position [498, 0]
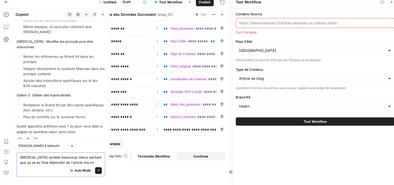
type textarea "option 2 semble beaucoup mieux sachant que ça va au final dépendre de l'article…"
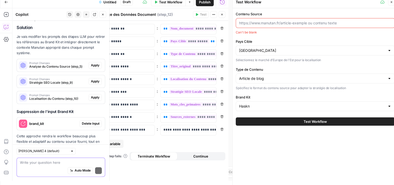
scroll to position [667, 0]
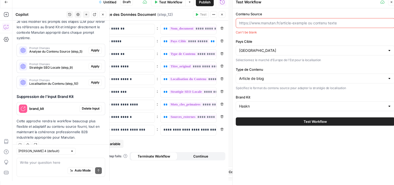
click at [86, 105] on button "Delete Input" at bounding box center [90, 108] width 22 height 7
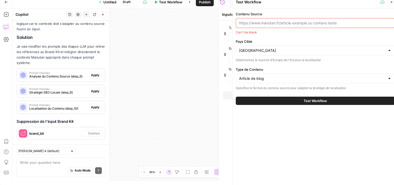
scroll to position [692, 0]
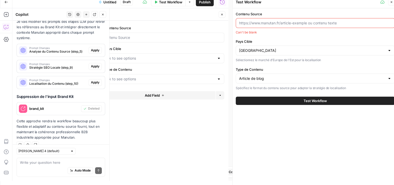
click at [92, 48] on span "Apply" at bounding box center [95, 50] width 9 height 5
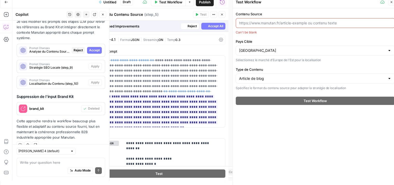
scroll to position [667, 0]
click at [91, 48] on span "Accept" at bounding box center [94, 50] width 11 height 5
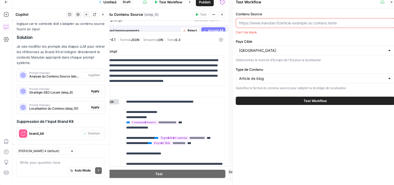
scroll to position [692, 0]
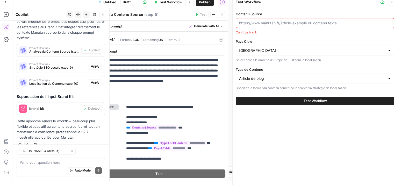
click at [91, 64] on span "Apply" at bounding box center [95, 66] width 9 height 5
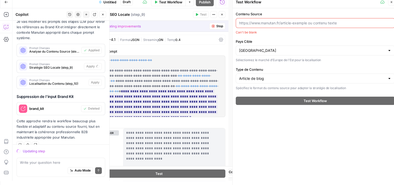
scroll to position [667, 0]
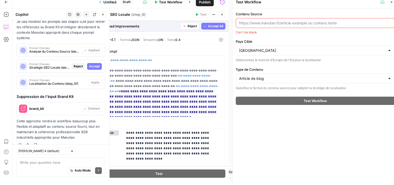
click at [90, 64] on span "Accept" at bounding box center [94, 66] width 11 height 5
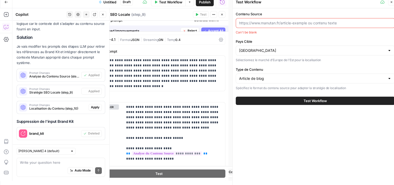
scroll to position [692, 0]
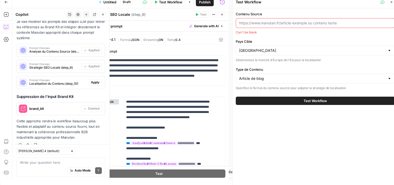
click at [93, 80] on span "Apply" at bounding box center [95, 82] width 9 height 5
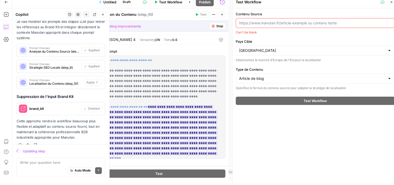
scroll to position [667, 0]
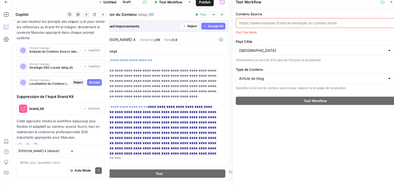
click at [211, 25] on span "Accept All" at bounding box center [215, 26] width 15 height 5
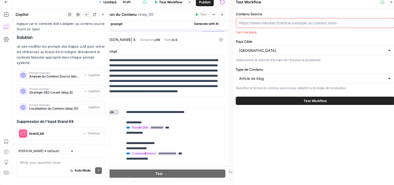
scroll to position [692, 0]
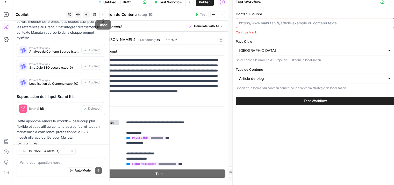
click at [101, 15] on icon "button" at bounding box center [102, 14] width 3 height 3
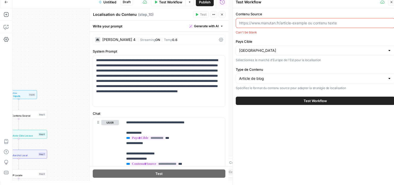
click at [263, 21] on input "Contenu Source" at bounding box center [315, 22] width 152 height 5
paste input "H1 : [SÉRIE] Sécurité au travail : le guide complet pour votre entreprise À l’è…"
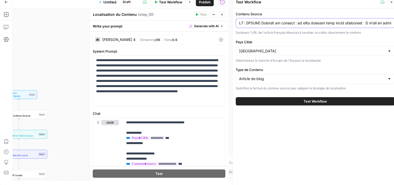
scroll to position [0, 15291]
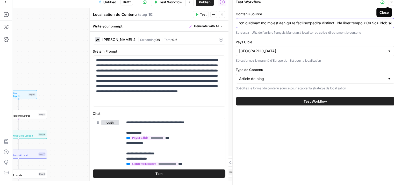
type input "H1 : [SÉRIE] Sécurité au travail : le guide complet pour votre entreprise À l’è…"
click at [391, 2] on icon "button" at bounding box center [391, 2] width 3 height 3
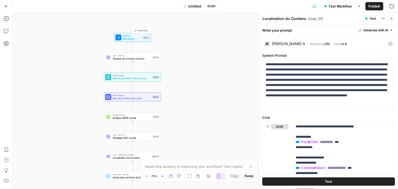
click at [126, 41] on div "Workflow Set Inputs Inputs Test Step" at bounding box center [132, 37] width 37 height 9
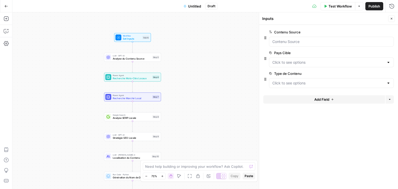
click at [376, 30] on span "edit field" at bounding box center [373, 32] width 11 height 4
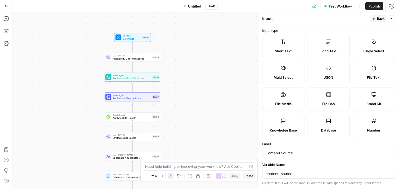
click at [350, 47] on label "Long Text" at bounding box center [328, 46] width 42 height 23
click at [376, 19] on button "Back" at bounding box center [378, 18] width 16 height 7
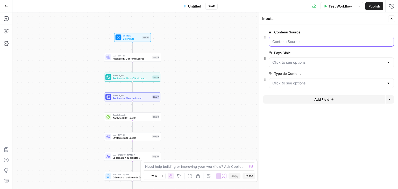
click at [293, 44] on Source "Contenu Source" at bounding box center [331, 41] width 118 height 5
click at [392, 18] on icon "button" at bounding box center [391, 18] width 3 height 3
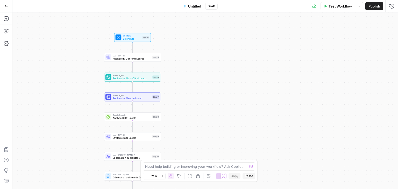
click at [331, 5] on span "Test Workflow" at bounding box center [339, 6] width 23 height 5
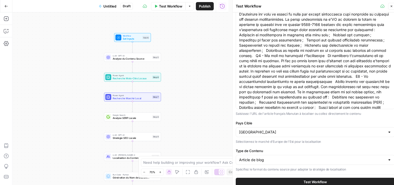
scroll to position [4, 0]
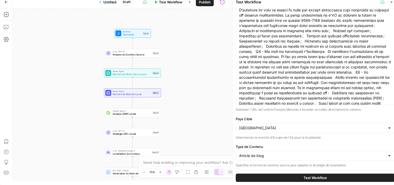
click at [296, 176] on button "Test Workflow" at bounding box center [315, 177] width 159 height 8
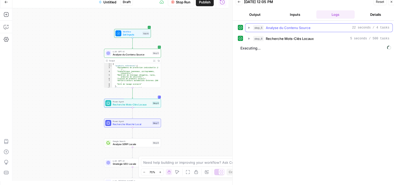
click at [248, 26] on icon "button" at bounding box center [249, 28] width 4 height 4
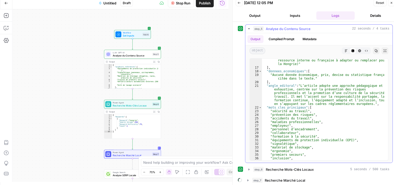
scroll to position [73, 0]
click at [248, 28] on icon "button" at bounding box center [249, 29] width 4 height 4
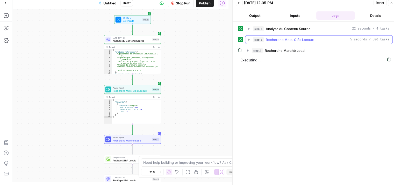
click at [250, 40] on icon "button" at bounding box center [249, 40] width 4 height 4
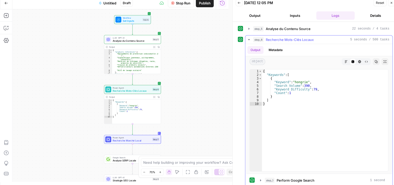
click at [250, 40] on icon "button" at bounding box center [249, 40] width 4 height 4
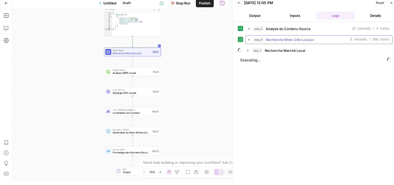
click at [249, 41] on button "step_6 Recherche Mots-Clés Locaux 5 seconds / 500 tasks" at bounding box center [318, 39] width 147 height 8
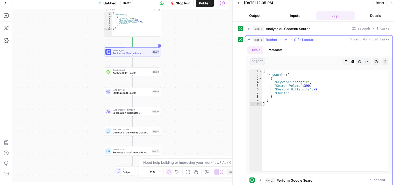
click at [249, 41] on button "step_6 Recherche Mots-Clés Locaux 5 seconds / 500 tasks" at bounding box center [318, 39] width 147 height 8
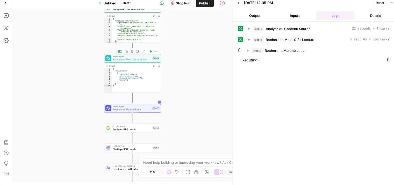
click at [136, 61] on span "Recherche Mots-Clés Locaux" at bounding box center [132, 59] width 38 height 4
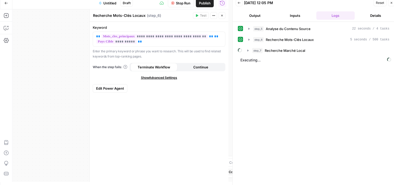
click at [116, 89] on span "Edit Power Agent" at bounding box center [110, 88] width 28 height 5
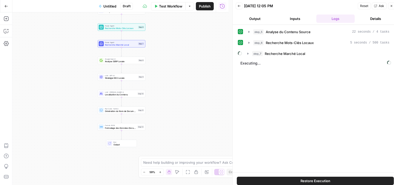
click at [184, 71] on div "Workflow Set Inputs Inputs LLM · GPT-4.1 Analyse du Contenu Source Step 5 Power…" at bounding box center [120, 98] width 216 height 172
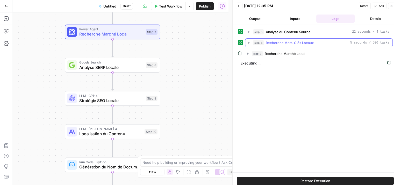
click at [247, 42] on icon "button" at bounding box center [249, 43] width 4 height 4
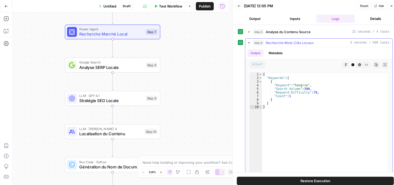
click at [247, 42] on icon "button" at bounding box center [249, 43] width 4 height 4
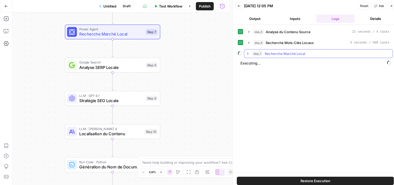
click at [248, 53] on icon "button" at bounding box center [247, 54] width 1 height 2
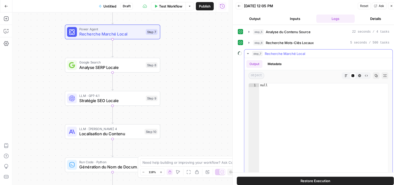
click at [248, 53] on icon "button" at bounding box center [248, 53] width 2 height 1
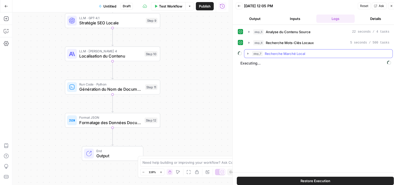
click at [247, 54] on icon "button" at bounding box center [248, 54] width 4 height 4
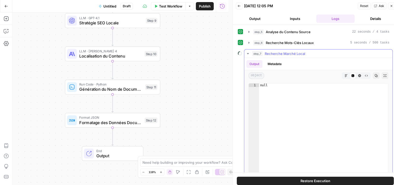
click at [247, 52] on icon "button" at bounding box center [248, 54] width 4 height 4
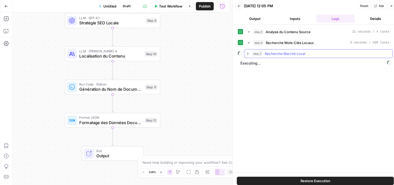
click at [247, 56] on button "step_7 Recherche Marché Local" at bounding box center [318, 53] width 148 height 8
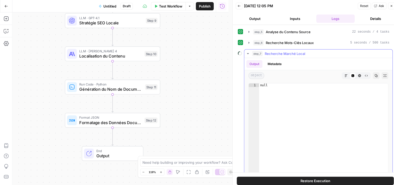
click at [247, 56] on button "step_7 Recherche Marché Local" at bounding box center [318, 53] width 148 height 8
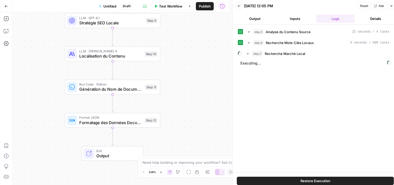
click at [210, 145] on div "Workflow Set Inputs Inputs LLM · GPT-4.1 Analyse du Contenu Source Step 5 Power…" at bounding box center [120, 98] width 216 height 172
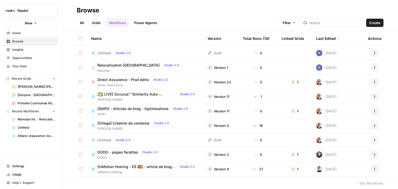
click at [374, 52] on button "Actions" at bounding box center [374, 53] width 8 height 8
click at [349, 96] on span "Delete" at bounding box center [347, 95] width 41 height 5
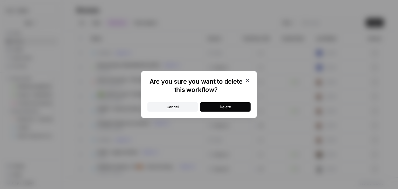
click at [241, 107] on button "Delete" at bounding box center [225, 106] width 50 height 9
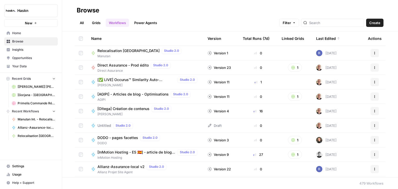
click at [127, 50] on span "Relocalisation [GEOGRAPHIC_DATA]" at bounding box center [128, 50] width 62 height 5
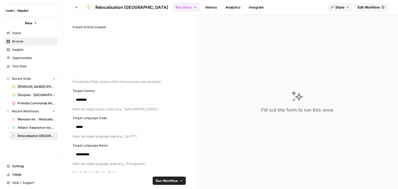
click at [117, 8] on span "Relocalisation [GEOGRAPHIC_DATA]" at bounding box center [131, 7] width 73 height 6
click at [136, 102] on p "********" at bounding box center [127, 99] width 103 height 5
click at [368, 9] on span "Edit Workflow" at bounding box center [368, 7] width 22 height 5
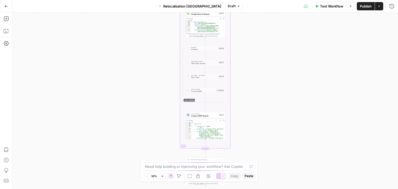
click at [248, 67] on div "Workflow Set Inputs Inputs LLM · [PERSON_NAME] 4 Analyze French Article Step 13…" at bounding box center [204, 100] width 385 height 177
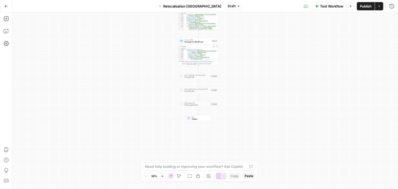
drag, startPoint x: 250, startPoint y: 105, endPoint x: 245, endPoint y: 103, distance: 5.6
click at [245, 103] on div "Workflow Set Inputs Inputs LLM · [PERSON_NAME] 4 Analyze French Article Step 13…" at bounding box center [204, 100] width 385 height 177
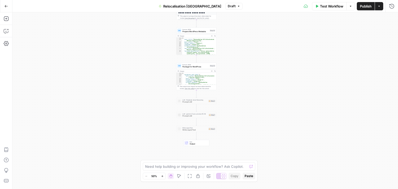
click at [272, 83] on div "Workflow Set Inputs Inputs LLM · [PERSON_NAME] 4 Analyze French Article Step 13…" at bounding box center [204, 100] width 385 height 177
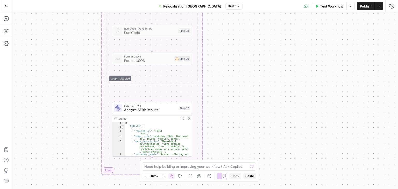
drag, startPoint x: 221, startPoint y: 83, endPoint x: 253, endPoint y: 115, distance: 45.2
click at [253, 115] on div "Workflow Set Inputs Inputs LLM · [PERSON_NAME] 4 Analyze French Article Step 13…" at bounding box center [204, 100] width 385 height 177
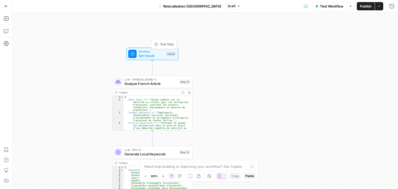
click at [144, 54] on span "Set Inputs" at bounding box center [152, 55] width 26 height 5
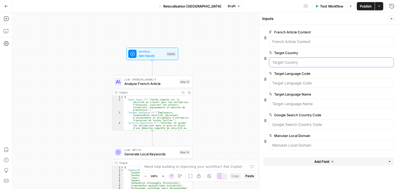
click at [300, 61] on Country "Target Country" at bounding box center [331, 62] width 118 height 5
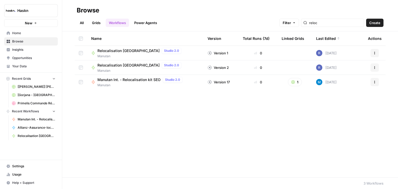
click at [133, 81] on span "Manutan Int. - Relocalisation kit SEO" at bounding box center [128, 79] width 63 height 5
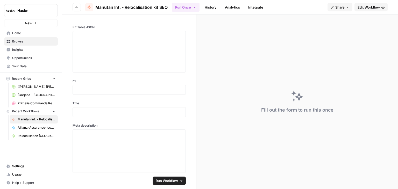
click at [370, 8] on span "Edit Workflow" at bounding box center [368, 7] width 22 height 5
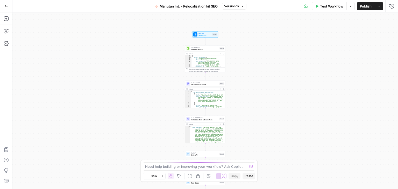
click at [267, 89] on div "Workflow Set Inputs Inputs Google Search Google Search Step 1 Output Expand Out…" at bounding box center [204, 100] width 385 height 177
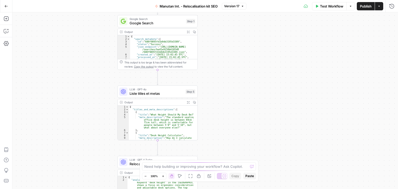
drag, startPoint x: 241, startPoint y: 79, endPoint x: 252, endPoint y: 60, distance: 21.6
click at [252, 60] on div "Workflow Set Inputs Inputs Google Search Google Search Step 1 Output Expand Out…" at bounding box center [204, 100] width 385 height 177
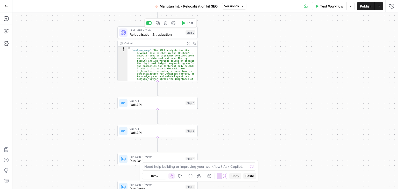
click at [141, 35] on span "Relocalisation & traduction" at bounding box center [156, 34] width 54 height 5
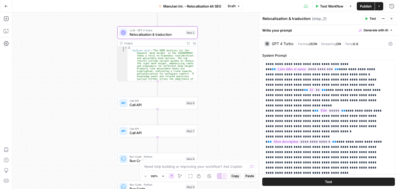
click at [390, 19] on icon "button" at bounding box center [391, 18] width 3 height 3
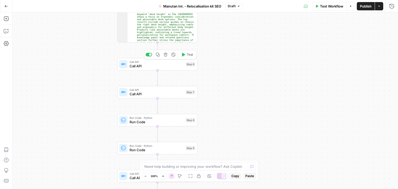
click at [135, 68] on span "Call API" at bounding box center [156, 65] width 54 height 5
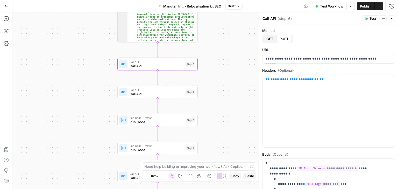
click at [390, 18] on icon "button" at bounding box center [391, 18] width 3 height 3
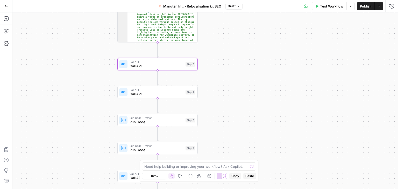
click at [135, 95] on span "Call API" at bounding box center [156, 93] width 54 height 5
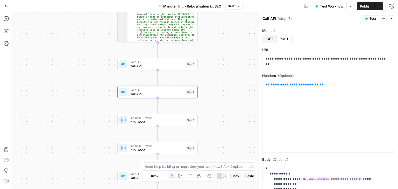
click at [392, 19] on icon "button" at bounding box center [391, 18] width 3 height 3
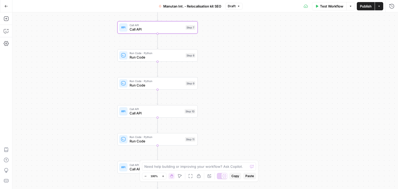
click at [133, 60] on div "Run Code · Python Run Code Step 8 Copy step Delete step Add Note Test" at bounding box center [157, 55] width 80 height 12
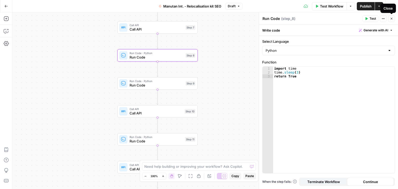
click at [392, 19] on icon "button" at bounding box center [391, 18] width 3 height 3
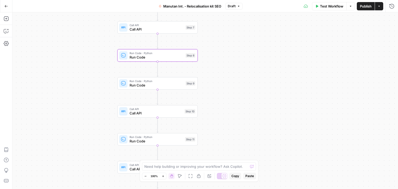
click at [136, 88] on span "Run Code" at bounding box center [156, 85] width 54 height 5
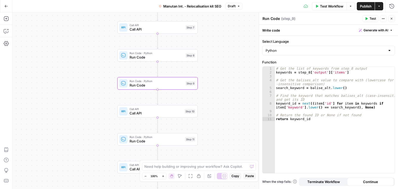
click at [393, 21] on button "Close" at bounding box center [391, 18] width 7 height 7
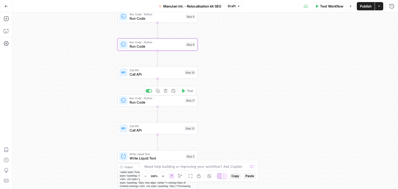
click at [142, 77] on span "Call API" at bounding box center [155, 74] width 53 height 5
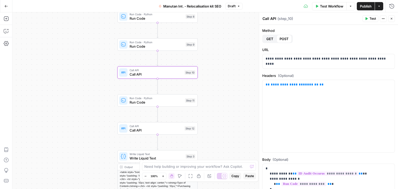
click at [393, 19] on button "Close" at bounding box center [391, 18] width 7 height 7
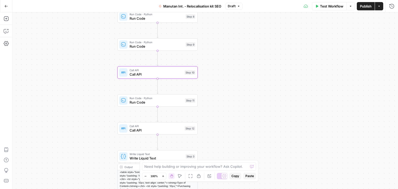
click at [144, 105] on div "Run Code · Python Run Code Step 11 Copy step Delete step Add Note Test" at bounding box center [157, 100] width 80 height 12
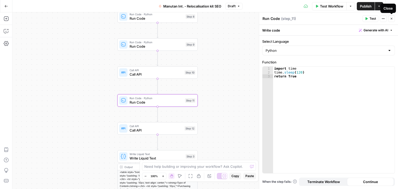
click at [392, 19] on icon "button" at bounding box center [391, 19] width 2 height 2
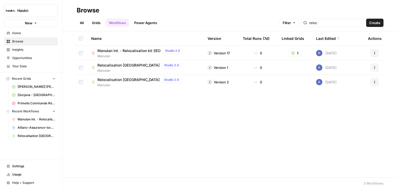
click at [122, 81] on span "Relocalisation [GEOGRAPHIC_DATA]" at bounding box center [128, 79] width 62 height 5
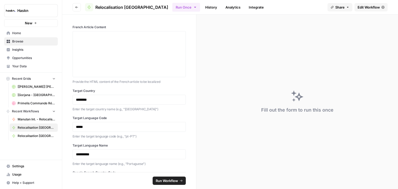
click at [366, 8] on span "Edit Workflow" at bounding box center [368, 7] width 22 height 5
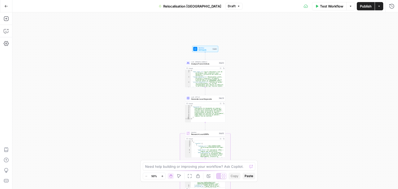
click at [296, 73] on div "Workflow Set Inputs Inputs LLM · [PERSON_NAME] 4 Analyze French Article Step 13…" at bounding box center [204, 100] width 385 height 177
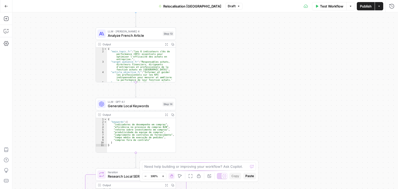
drag, startPoint x: 230, startPoint y: 61, endPoint x: 256, endPoint y: 59, distance: 25.7
click at [255, 39] on div "Workflow Set Inputs Inputs LLM · [PERSON_NAME] 4 Analyze French Article Step 13…" at bounding box center [204, 100] width 385 height 177
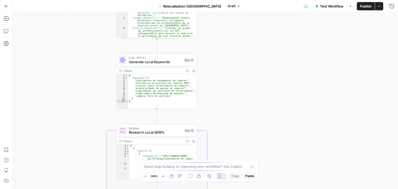
drag, startPoint x: 257, startPoint y: 87, endPoint x: 279, endPoint y: 45, distance: 47.8
click at [282, 36] on div "Workflow Set Inputs Inputs LLM · [PERSON_NAME] 4 Analyze French Article Step 13…" at bounding box center [204, 100] width 385 height 177
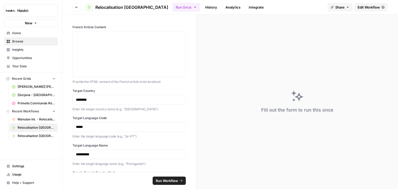
click at [117, 4] on span "Relocalisation [GEOGRAPHIC_DATA]" at bounding box center [131, 7] width 73 height 6
click at [102, 6] on span "Relocalisation [GEOGRAPHIC_DATA]" at bounding box center [131, 7] width 73 height 6
click at [77, 11] on button "Go back" at bounding box center [77, 7] width 8 height 8
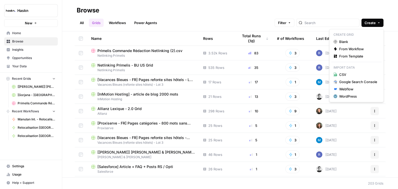
click at [378, 24] on icon "button" at bounding box center [378, 22] width 3 height 3
click at [347, 40] on span "Blank" at bounding box center [358, 41] width 38 height 5
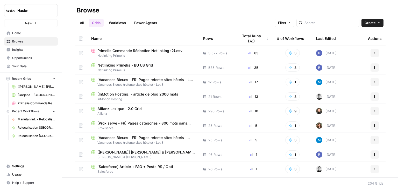
click at [81, 24] on link "All" at bounding box center [82, 23] width 10 height 8
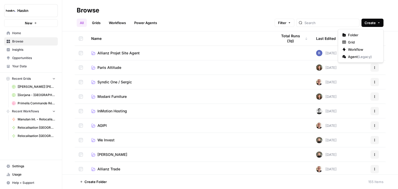
click at [377, 23] on button "Create" at bounding box center [372, 23] width 22 height 8
click at [358, 52] on button "Workflow" at bounding box center [360, 49] width 41 height 7
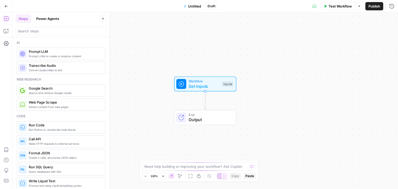
click at [54, 17] on button "Power Agents" at bounding box center [47, 19] width 29 height 8
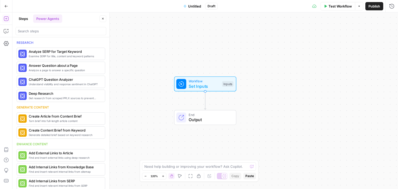
click at [22, 18] on button "Steps" at bounding box center [24, 19] width 16 height 8
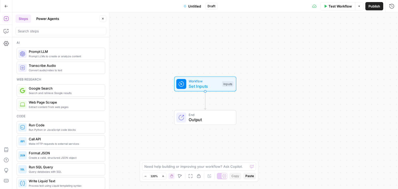
click at [193, 5] on span "Untitled" at bounding box center [194, 6] width 13 height 5
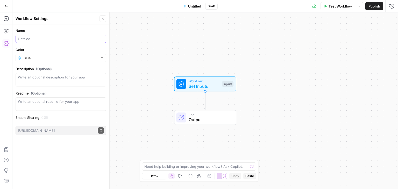
click at [44, 41] on input "Name" at bounding box center [61, 38] width 86 height 5
type input "Relocalisation [GEOGRAPHIC_DATA]"
click at [65, 79] on textarea "Description (Optional)" at bounding box center [61, 80] width 86 height 10
click at [7, 5] on icon "button" at bounding box center [6, 6] width 4 height 4
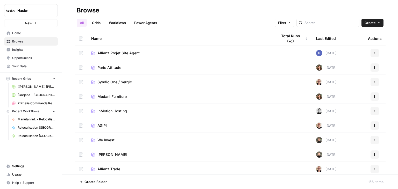
click at [19, 33] on span "Home" at bounding box center [33, 33] width 43 height 5
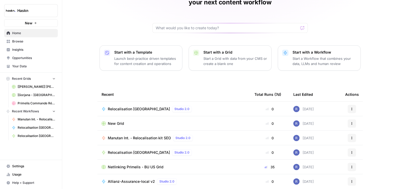
scroll to position [35, 0]
click at [131, 106] on span "Relocalisation [GEOGRAPHIC_DATA]" at bounding box center [139, 108] width 62 height 5
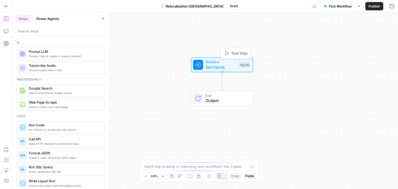
drag, startPoint x: 201, startPoint y: 81, endPoint x: 221, endPoint y: 58, distance: 30.3
click at [221, 60] on span "Workflow" at bounding box center [220, 62] width 31 height 5
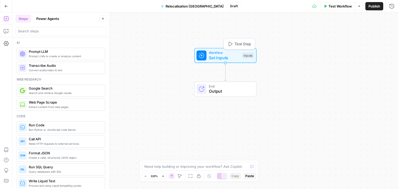
drag, startPoint x: 216, startPoint y: 68, endPoint x: 217, endPoint y: 62, distance: 5.5
click at [217, 62] on div "Workflow Set Inputs Inputs Test Step" at bounding box center [225, 55] width 62 height 15
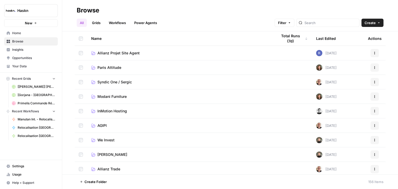
click at [39, 40] on span "Browse" at bounding box center [33, 41] width 43 height 5
click at [27, 39] on span "Browse" at bounding box center [33, 41] width 43 height 5
click at [26, 39] on span "Browse" at bounding box center [33, 41] width 43 height 5
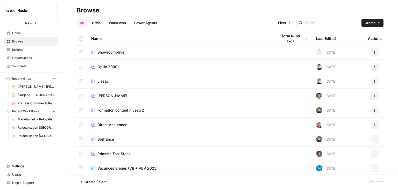
scroll to position [221, 0]
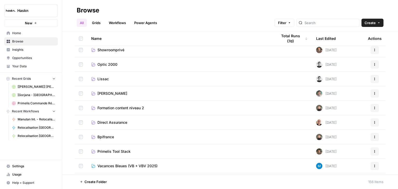
click at [118, 19] on link "Workflows" at bounding box center [117, 23] width 23 height 8
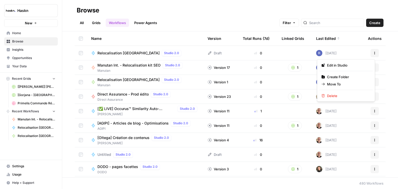
click at [373, 53] on icon "button" at bounding box center [374, 53] width 3 height 3
click at [334, 96] on span "Delete" at bounding box center [347, 95] width 41 height 5
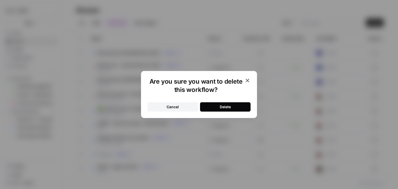
click at [236, 107] on button "Delete" at bounding box center [225, 106] width 50 height 9
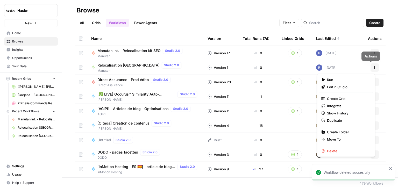
click at [373, 68] on icon "button" at bounding box center [374, 67] width 3 height 3
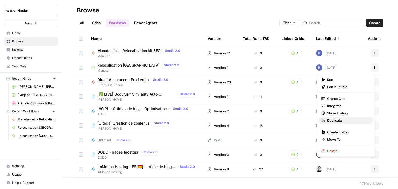
click at [338, 119] on span "Duplicate" at bounding box center [347, 120] width 41 height 5
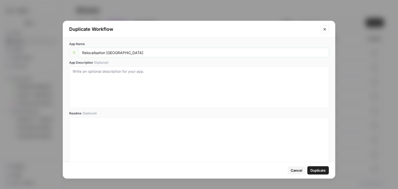
click at [132, 53] on input "Relocalisation [GEOGRAPHIC_DATA]" at bounding box center [203, 52] width 243 height 5
type input "Relocalisation [GEOGRAPHIC_DATA]"
click at [322, 171] on span "Duplicate" at bounding box center [317, 170] width 15 height 5
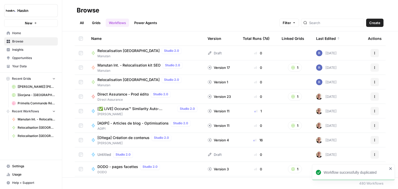
click at [124, 50] on span "Relocalisation [GEOGRAPHIC_DATA]" at bounding box center [128, 50] width 62 height 5
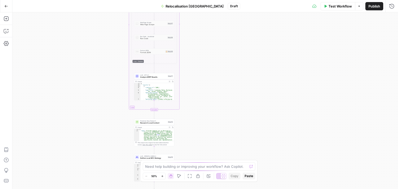
drag, startPoint x: 277, startPoint y: 76, endPoint x: 231, endPoint y: 141, distance: 79.8
click at [231, 141] on div "Workflow Set Inputs Inputs LLM · [PERSON_NAME] 4 Analyze French Article Step 13…" at bounding box center [204, 100] width 385 height 177
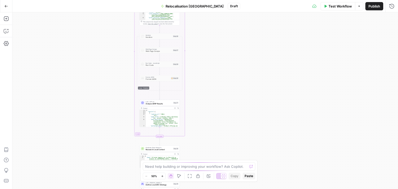
click at [202, 183] on div "Workflow Set Inputs Inputs LLM · [PERSON_NAME] 4 Analyze French Article Step 13…" at bounding box center [204, 100] width 385 height 177
click at [210, 102] on div "Workflow Set Inputs Inputs LLM · [PERSON_NAME] 4 Analyze French Article Step 13…" at bounding box center [204, 100] width 385 height 177
click at [213, 91] on div "Workflow Set Inputs Inputs LLM · [PERSON_NAME] 4 Analyze French Article Step 13…" at bounding box center [204, 100] width 385 height 177
click at [240, 57] on div "Workflow Set Inputs Inputs LLM · [PERSON_NAME] 4 Analyze French Article Step 13…" at bounding box center [204, 100] width 385 height 177
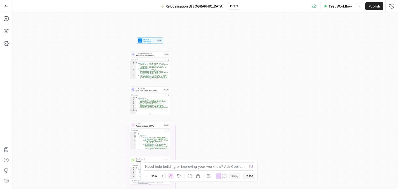
drag, startPoint x: 207, startPoint y: 74, endPoint x: 225, endPoint y: 60, distance: 22.5
click at [221, 63] on div "Workflow Set Inputs Inputs LLM · [PERSON_NAME] 4 Analyze French Article Step 13…" at bounding box center [204, 100] width 385 height 177
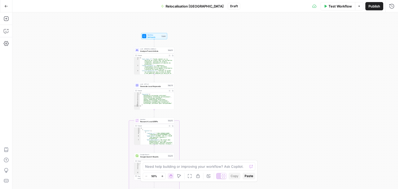
click at [228, 56] on div "Workflow Set Inputs Inputs LLM · [PERSON_NAME] 4 Analyze French Article Step 13…" at bounding box center [204, 100] width 385 height 177
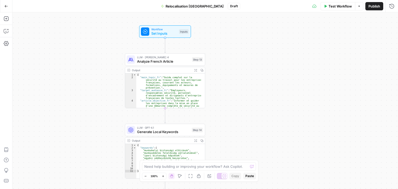
drag, startPoint x: 166, startPoint y: 56, endPoint x: 251, endPoint y: 72, distance: 86.3
click at [251, 72] on div "Workflow Set Inputs Inputs LLM · [PERSON_NAME] 4 Analyze French Article Step 13…" at bounding box center [204, 100] width 385 height 177
click at [151, 35] on span "Set Inputs" at bounding box center [164, 33] width 26 height 5
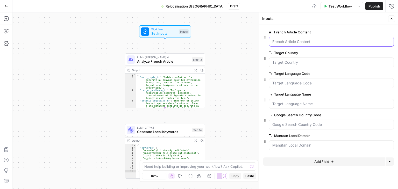
click at [297, 44] on Content "French Article Content" at bounding box center [331, 41] width 118 height 5
click at [282, 39] on div at bounding box center [331, 42] width 125 height 10
click at [217, 29] on div "Workflow Set Inputs Inputs LLM · [PERSON_NAME] 4 Analyze French Article Step 13…" at bounding box center [204, 100] width 385 height 177
click at [391, 17] on icon "button" at bounding box center [391, 18] width 3 height 3
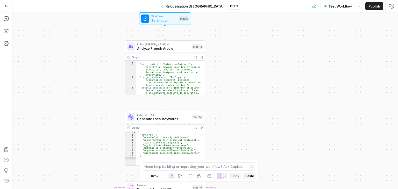
click at [150, 50] on span "Analyze French Article" at bounding box center [163, 48] width 53 height 5
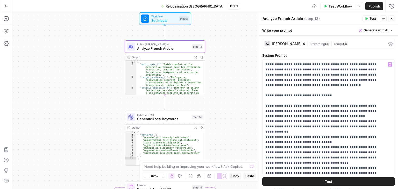
scroll to position [213, 0]
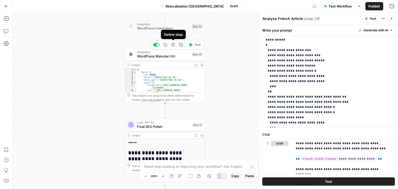
click at [172, 44] on icon "button" at bounding box center [173, 45] width 4 height 4
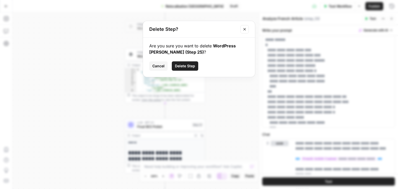
click at [185, 66] on span "Delete Step" at bounding box center [185, 65] width 20 height 5
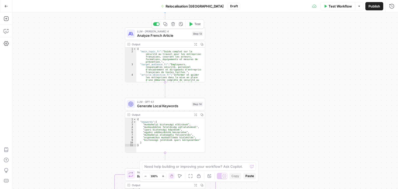
click at [153, 33] on span "Analyze French Article" at bounding box center [163, 35] width 53 height 5
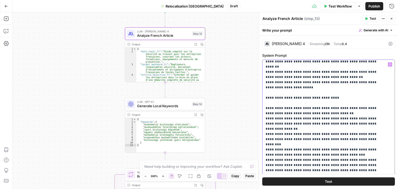
scroll to position [112, 0]
click at [313, 110] on p "**********" at bounding box center [324, 159] width 118 height 419
click at [230, 77] on div "Workflow Set Inputs Inputs LLM · [PERSON_NAME] 4 Analyze French Article Step 13…" at bounding box center [204, 100] width 385 height 177
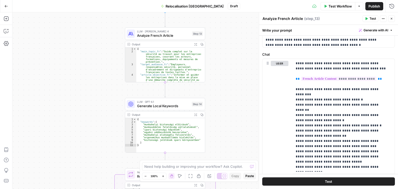
scroll to position [248, 0]
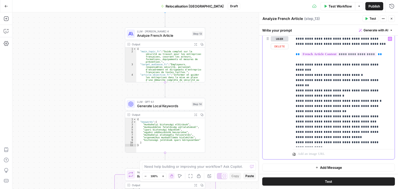
click at [350, 116] on p "**********" at bounding box center [341, 90] width 92 height 109
click at [344, 112] on p "**********" at bounding box center [341, 90] width 92 height 109
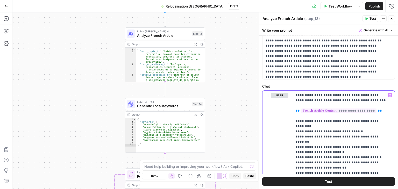
scroll to position [241, 0]
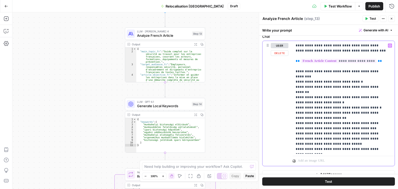
click at [338, 99] on p "**********" at bounding box center [341, 97] width 92 height 109
click at [347, 100] on p "**********" at bounding box center [341, 97] width 92 height 109
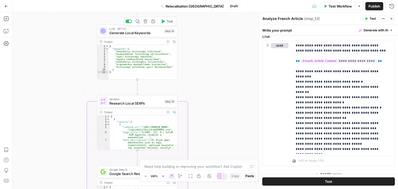
click at [117, 34] on span "Generate Local Keywords" at bounding box center [135, 32] width 53 height 5
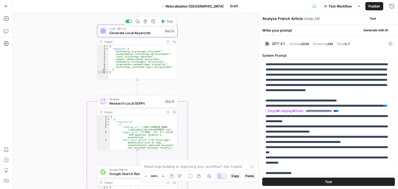
type textarea "Generate Local Keywords"
click at [329, 80] on p "**********" at bounding box center [326, 155] width 122 height 186
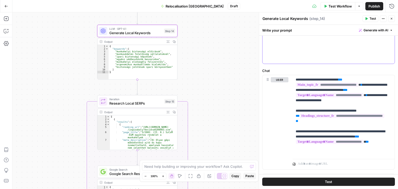
scroll to position [197, 0]
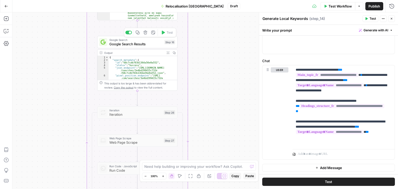
click at [126, 45] on span "Google Search Results" at bounding box center [135, 43] width 53 height 5
click at [119, 47] on div "Google Search Google Search Results Step 16 Copy step Delete step Add Note Test" at bounding box center [137, 42] width 80 height 12
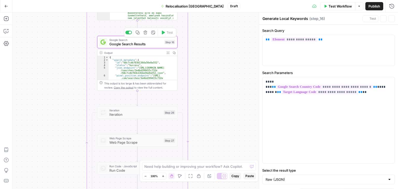
type textarea "Google Search Results"
click at [259, 80] on div "**********" at bounding box center [328, 100] width 139 height 177
click at [387, 112] on div "**********" at bounding box center [328, 120] width 132 height 86
click at [344, 106] on div "**********" at bounding box center [328, 120] width 132 height 86
